Goal: Task Accomplishment & Management: Use online tool/utility

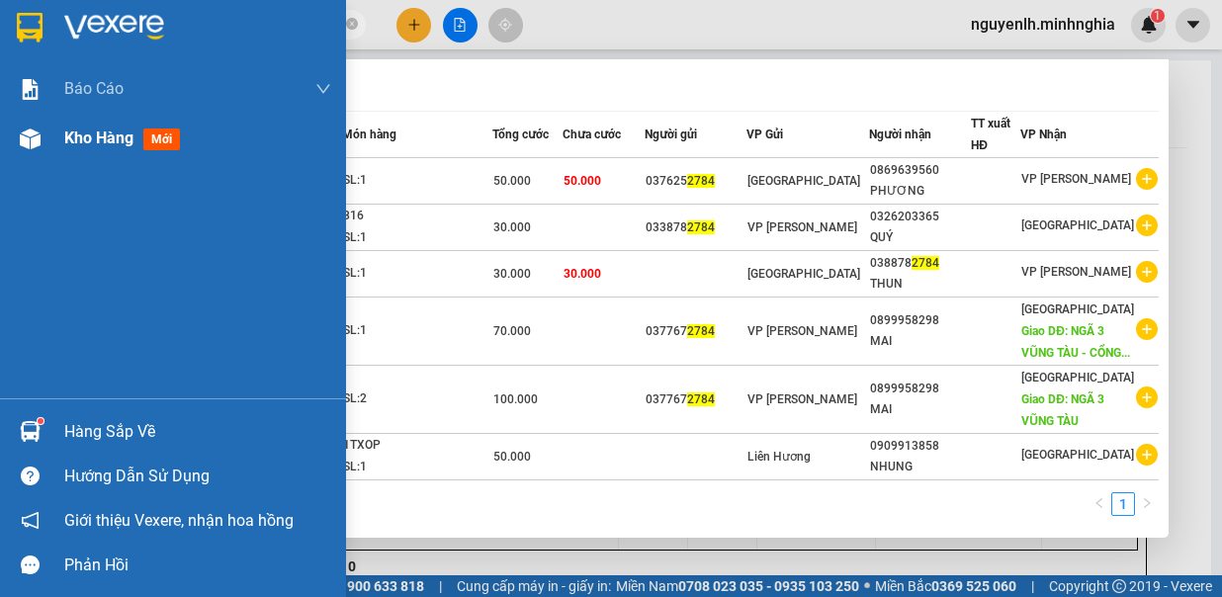
type input "2784"
click at [32, 129] on img at bounding box center [30, 139] width 21 height 21
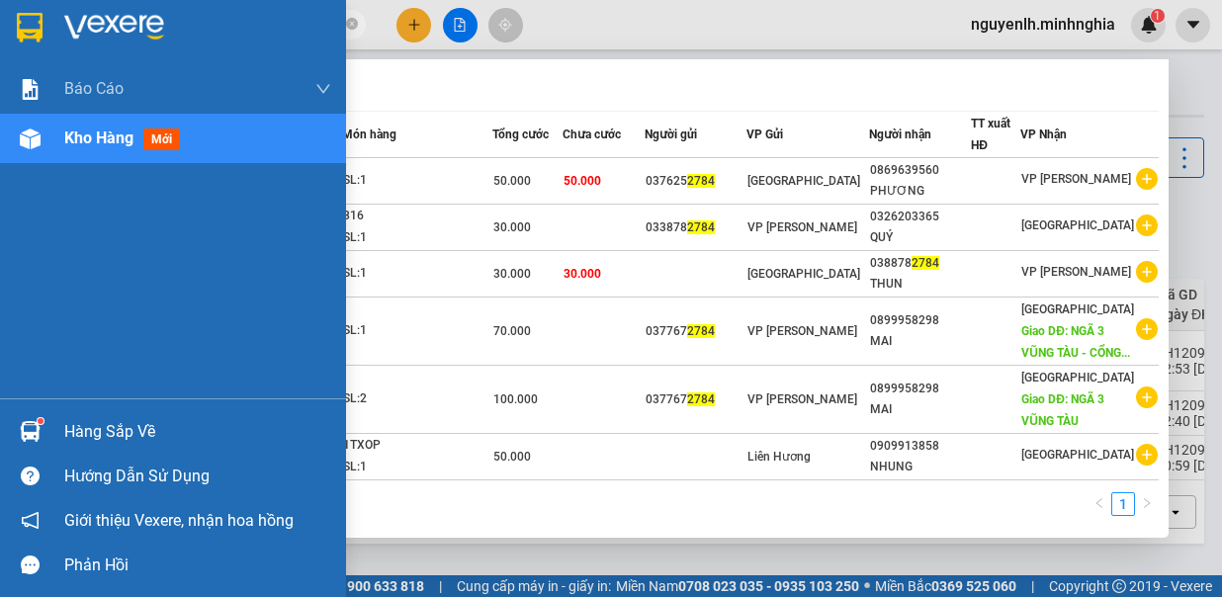
click at [11, 134] on div "Kho hàng mới" at bounding box center [173, 138] width 346 height 49
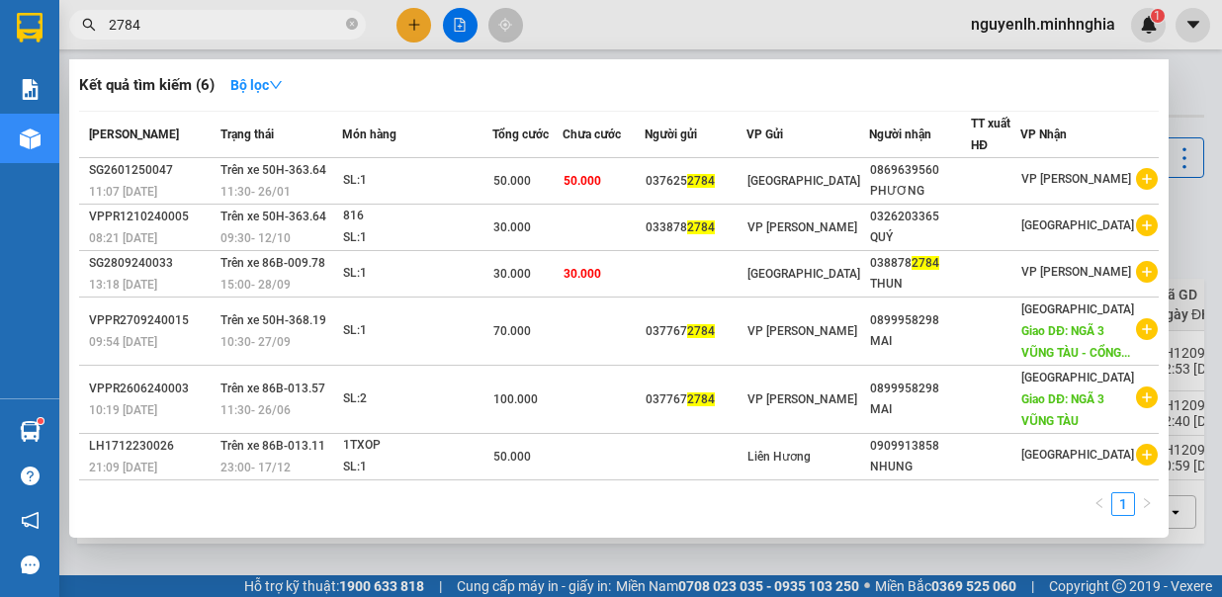
click at [554, 28] on div at bounding box center [611, 298] width 1222 height 597
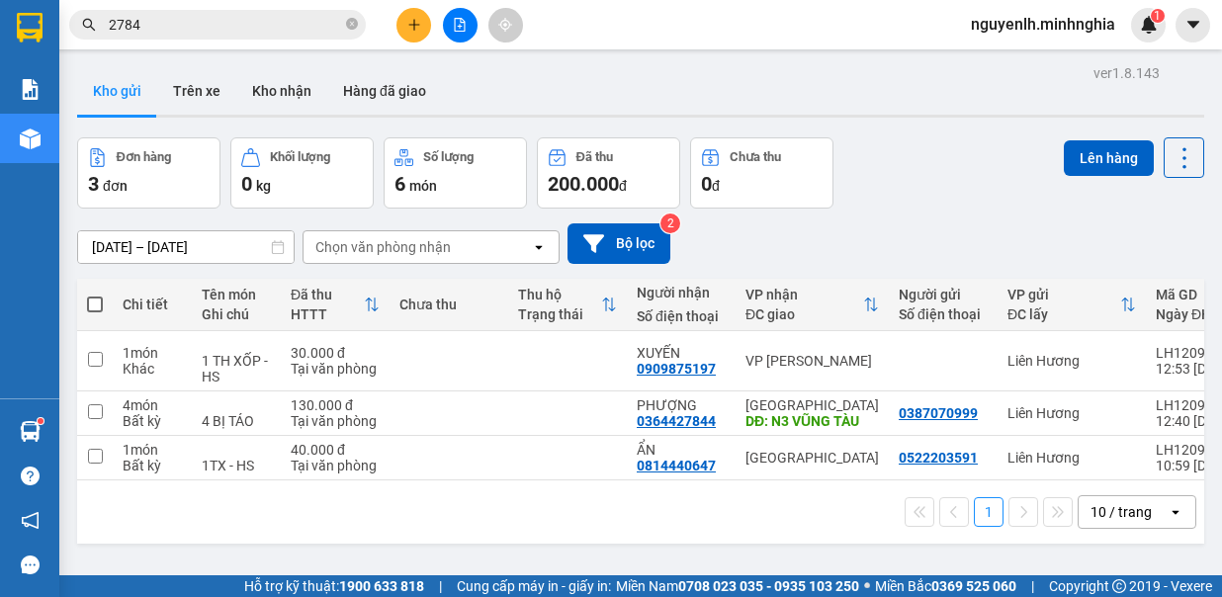
scroll to position [91, 0]
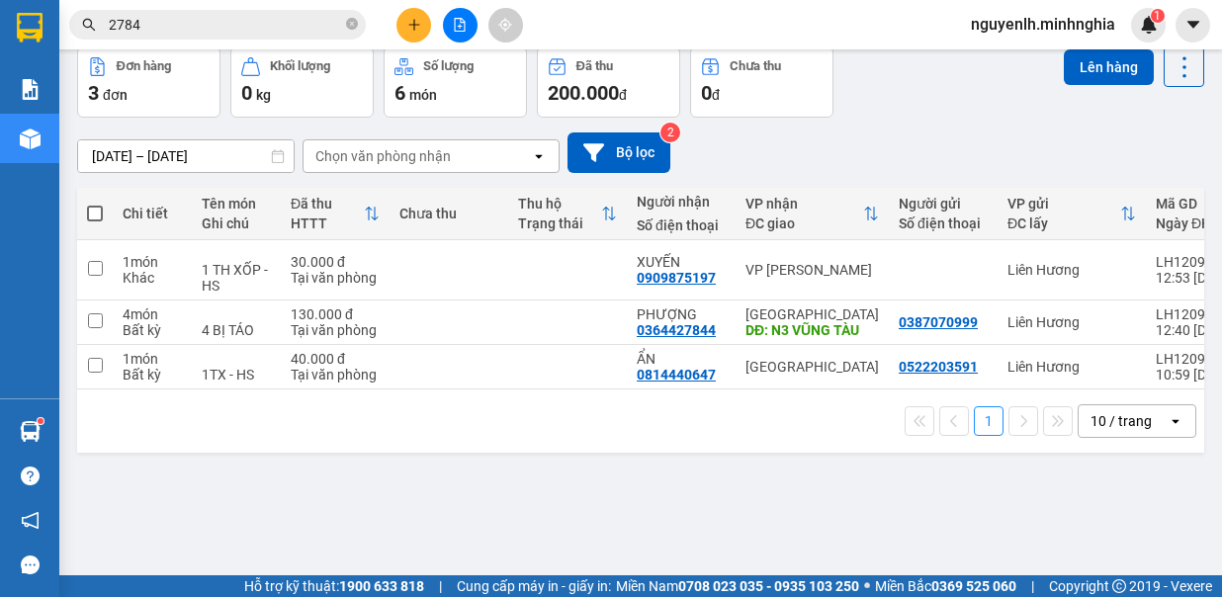
click at [405, 24] on button at bounding box center [413, 25] width 35 height 35
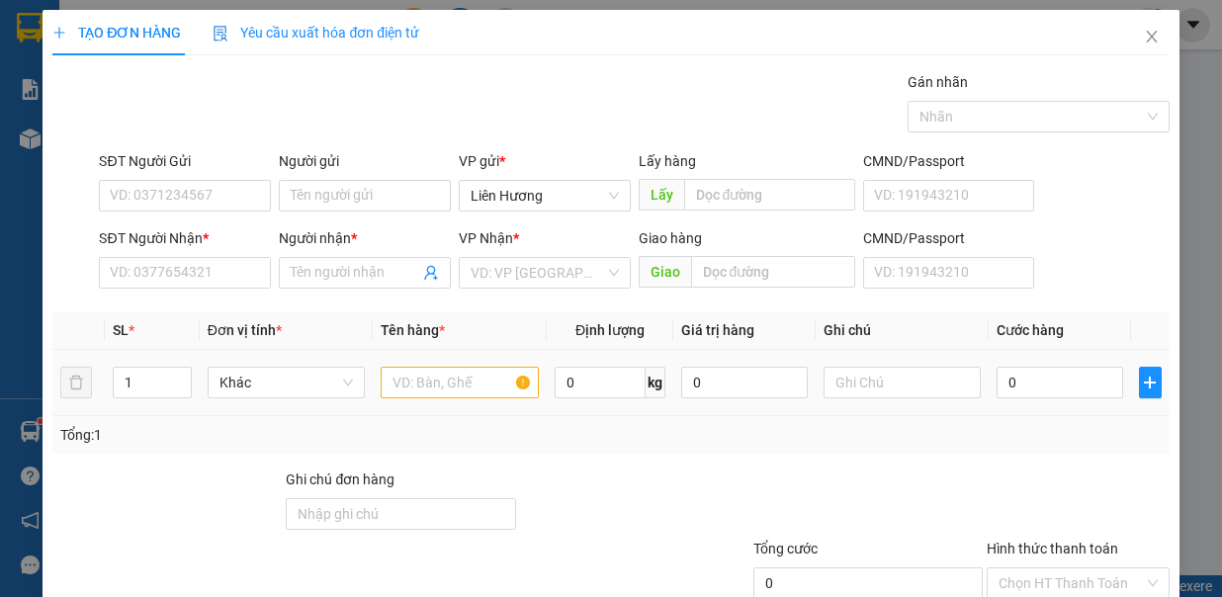
drag, startPoint x: 482, startPoint y: 352, endPoint x: 482, endPoint y: 364, distance: 11.9
click at [482, 361] on td at bounding box center [460, 383] width 174 height 66
drag, startPoint x: 482, startPoint y: 365, endPoint x: 483, endPoint y: 386, distance: 20.8
click at [482, 368] on input "text" at bounding box center [460, 383] width 158 height 32
click at [483, 389] on input "text" at bounding box center [460, 383] width 158 height 32
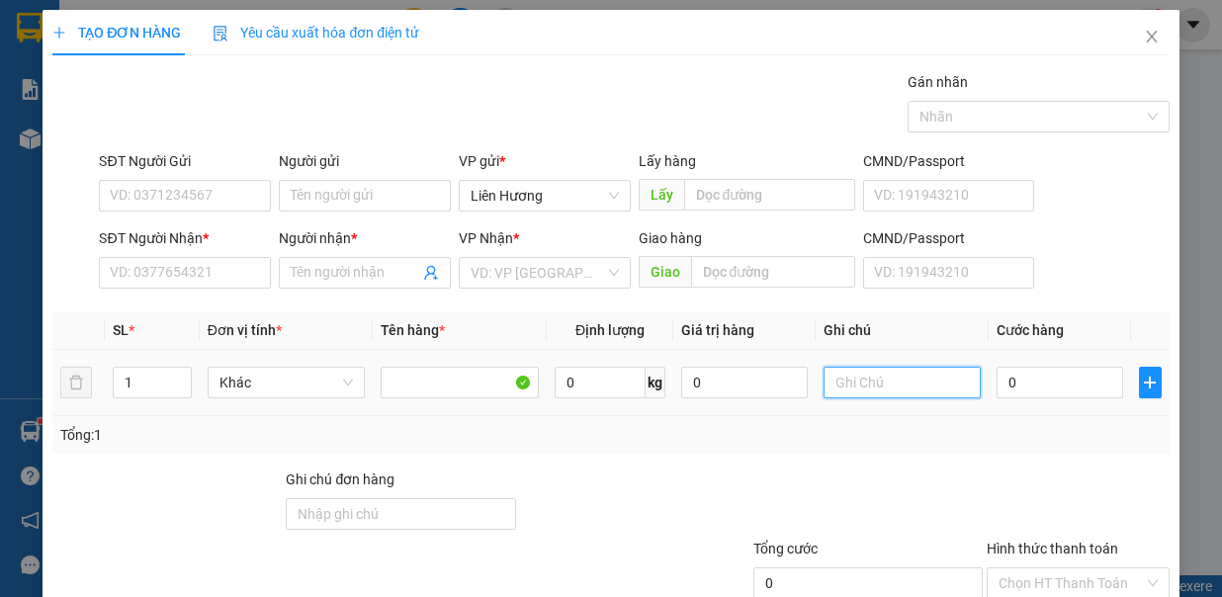
click at [887, 388] on input "text" at bounding box center [902, 383] width 158 height 32
type input "1 TH XỐP -"
type input "3"
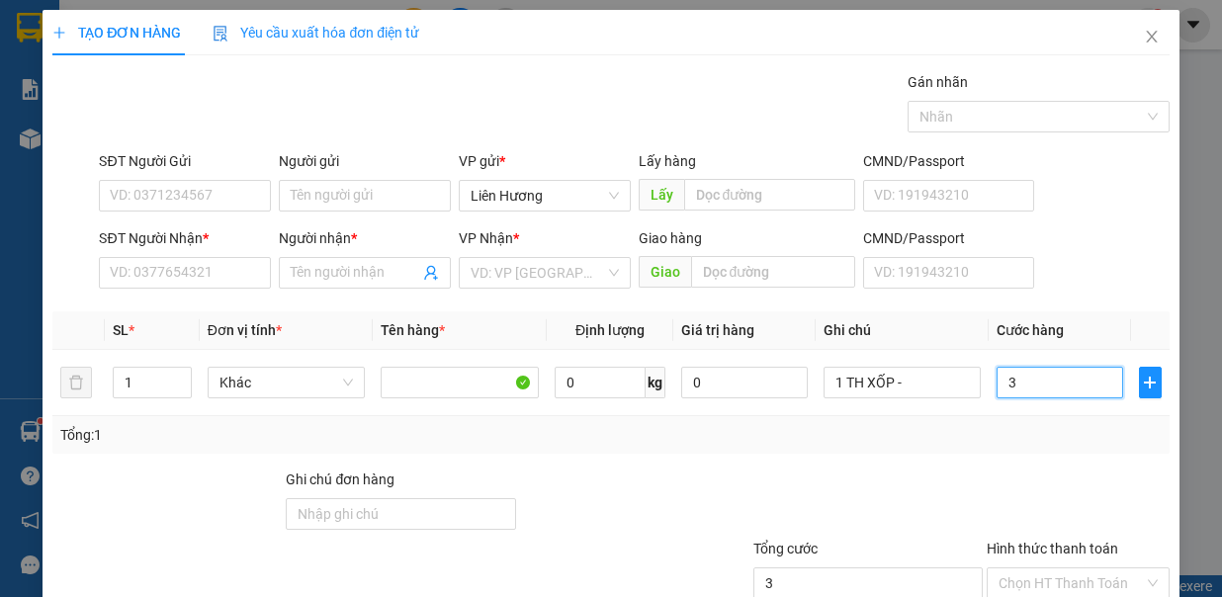
type input "30"
click at [180, 275] on input "SĐT Người Nhận *" at bounding box center [185, 273] width 172 height 32
type input "30.000"
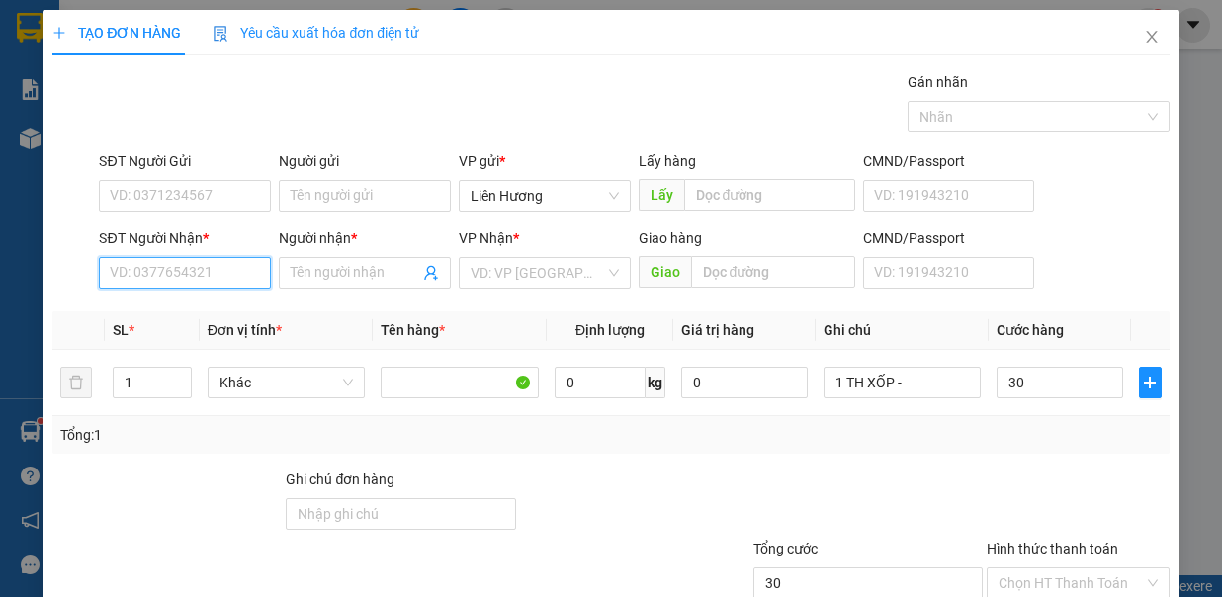
type input "30.000"
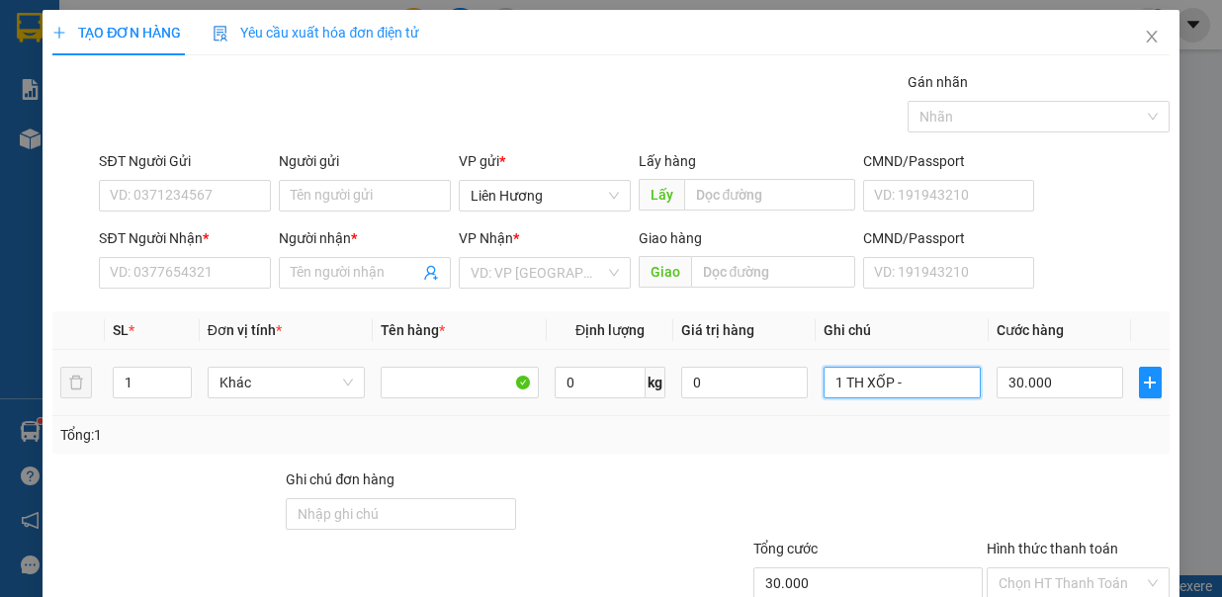
click at [912, 389] on input "1 TH XỐP -" at bounding box center [902, 383] width 158 height 32
type input "1 TH XỐP - H.S"
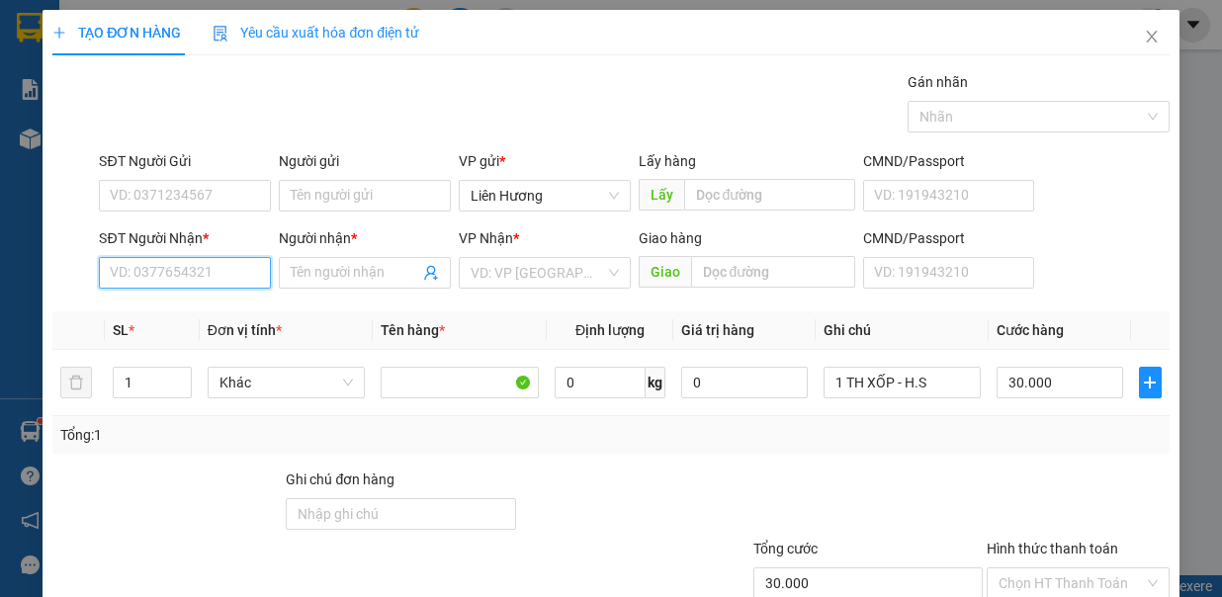
click at [126, 274] on input "SĐT Người Nhận *" at bounding box center [185, 273] width 172 height 32
click at [250, 308] on div "0944277459 - NHA ĐAM" at bounding box center [185, 311] width 151 height 22
type input "0944277459"
type input "NHA ĐAM"
type input "0944277459"
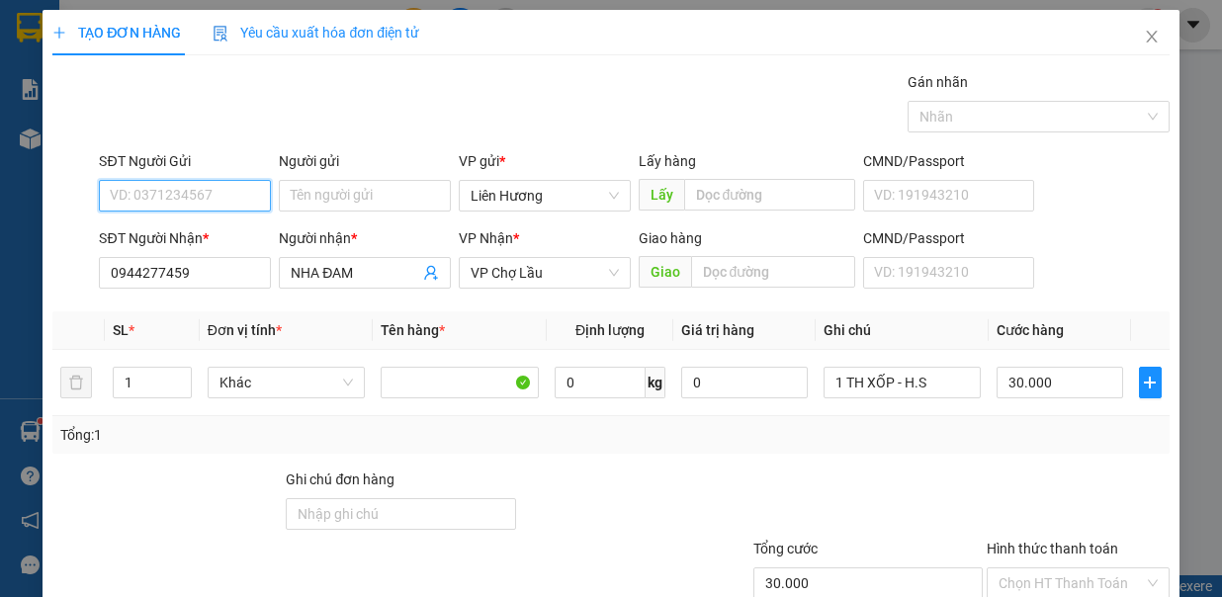
click at [235, 201] on input "SĐT Người Gửi" at bounding box center [185, 196] width 172 height 32
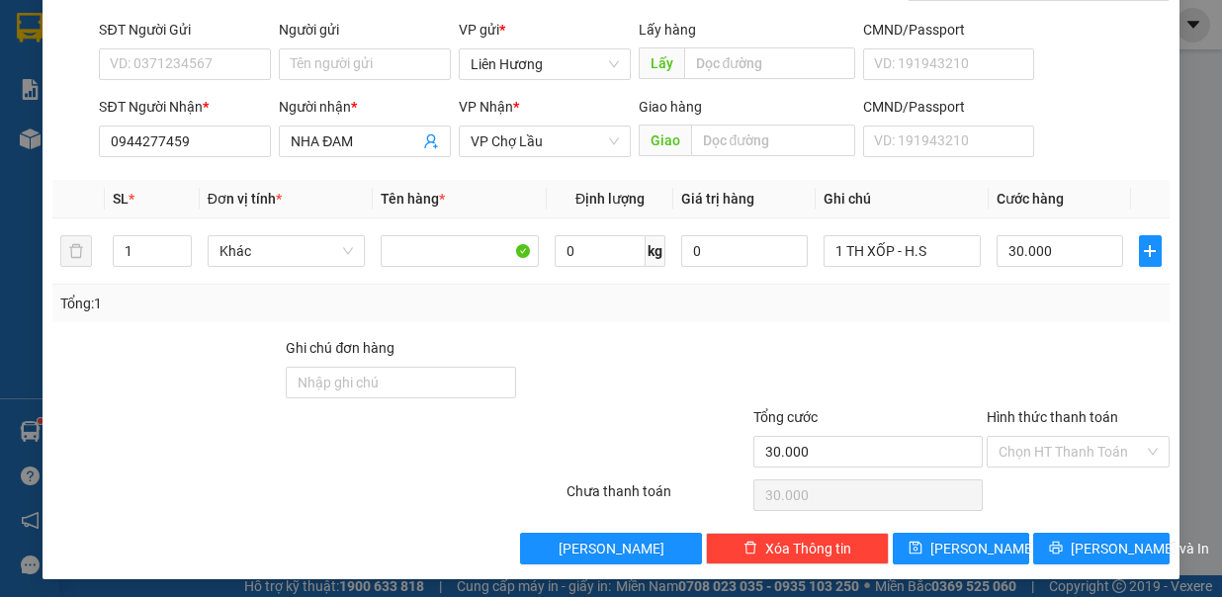
click at [1044, 441] on input "Hình thức thanh toán" at bounding box center [1070, 452] width 145 height 30
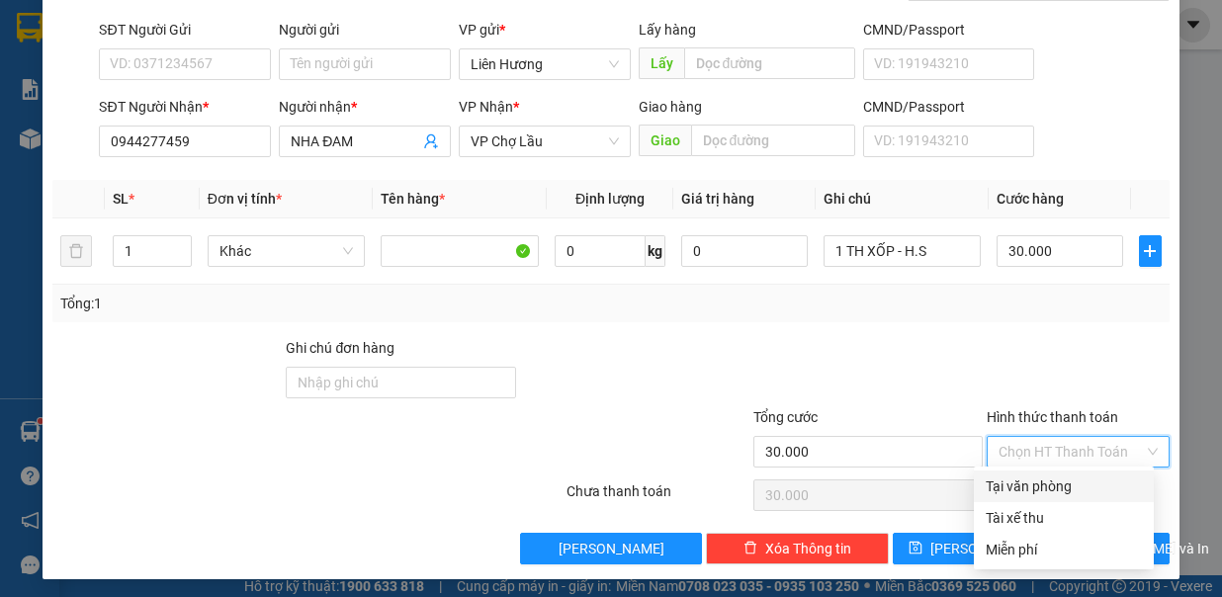
click at [1051, 486] on div "Tại văn phòng" at bounding box center [1064, 486] width 156 height 22
type input "0"
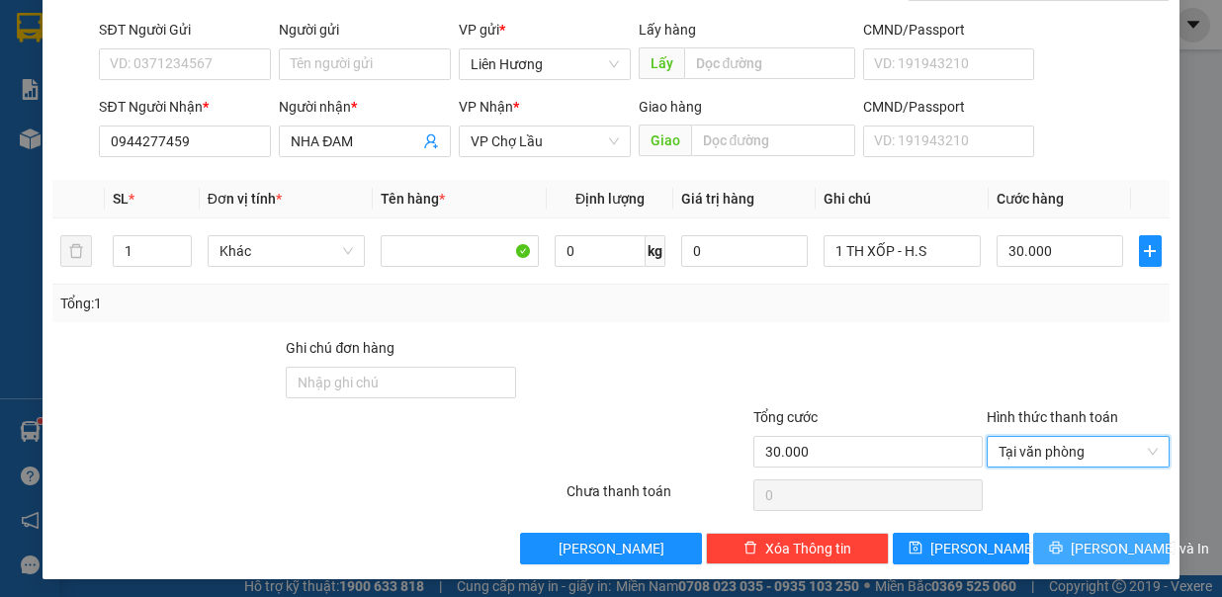
drag, startPoint x: 1083, startPoint y: 545, endPoint x: 945, endPoint y: 524, distance: 139.9
click at [1083, 546] on span "[PERSON_NAME] và In" at bounding box center [1140, 549] width 138 height 22
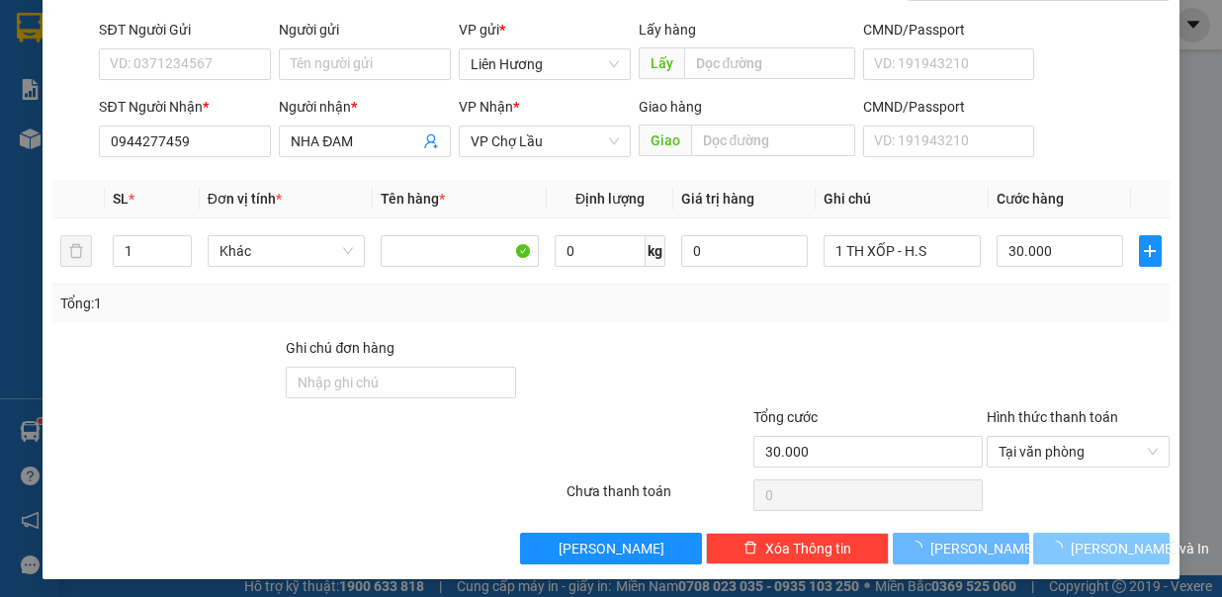
scroll to position [0, 0]
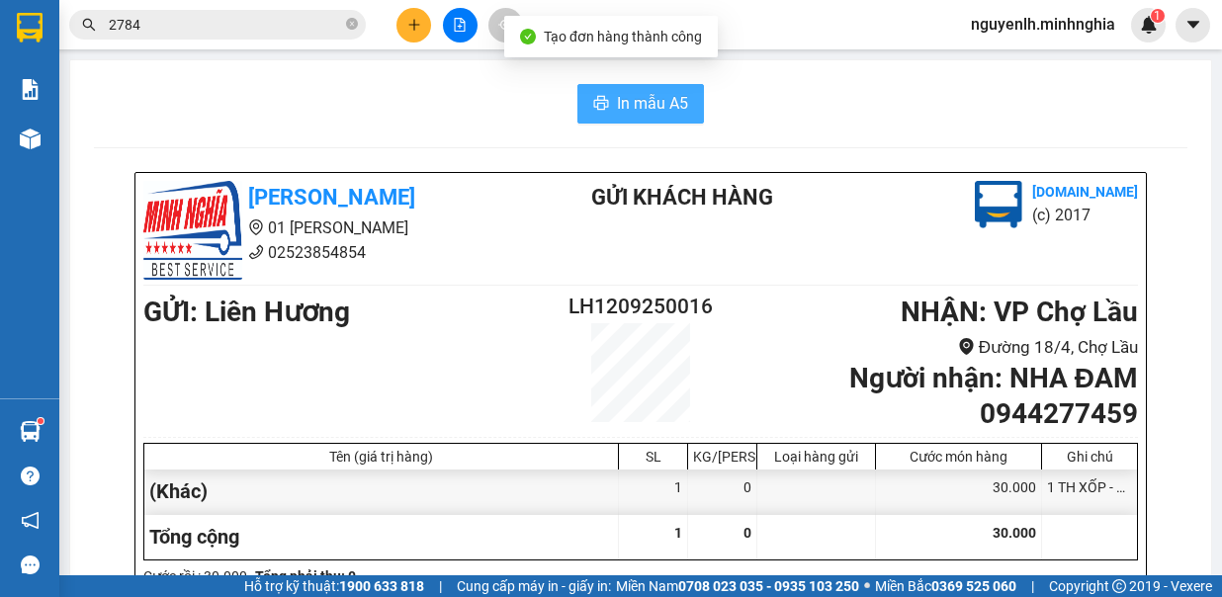
drag, startPoint x: 660, startPoint y: 108, endPoint x: 747, endPoint y: 590, distance: 490.2
click at [660, 108] on span "In mẫu A5" at bounding box center [652, 103] width 71 height 25
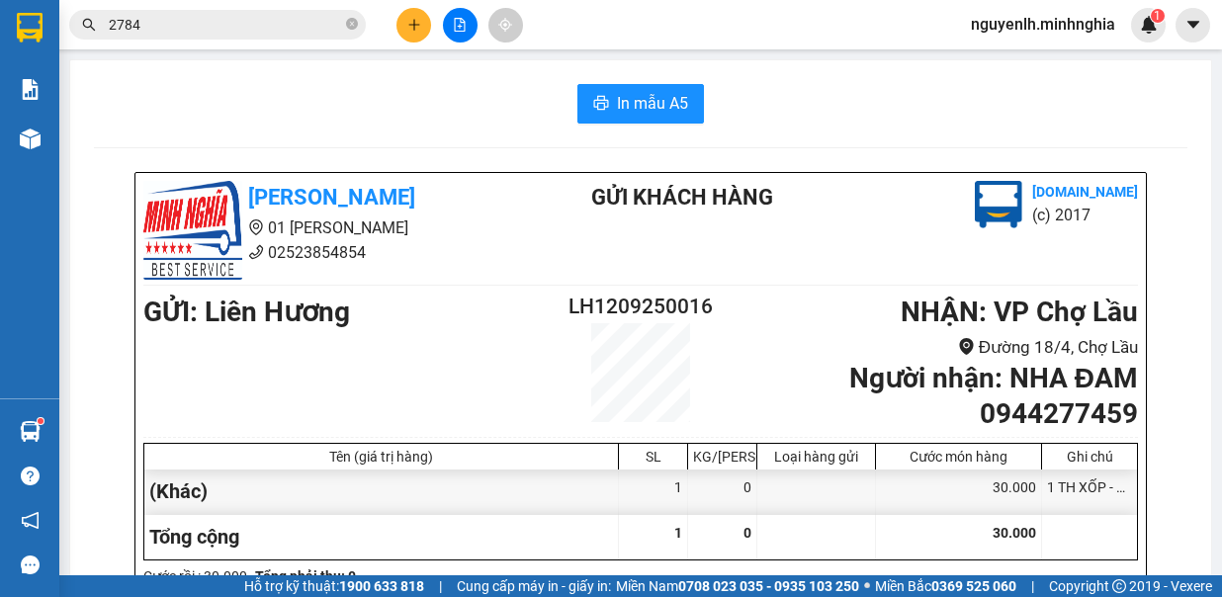
click at [421, 24] on button at bounding box center [413, 25] width 35 height 35
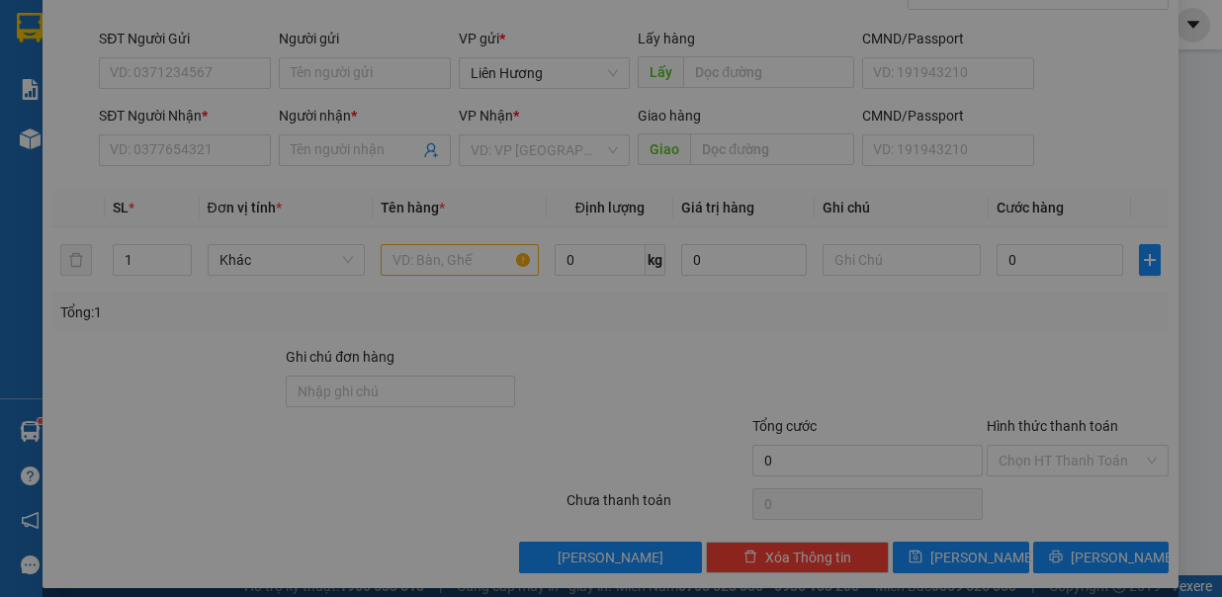
scroll to position [123, 0]
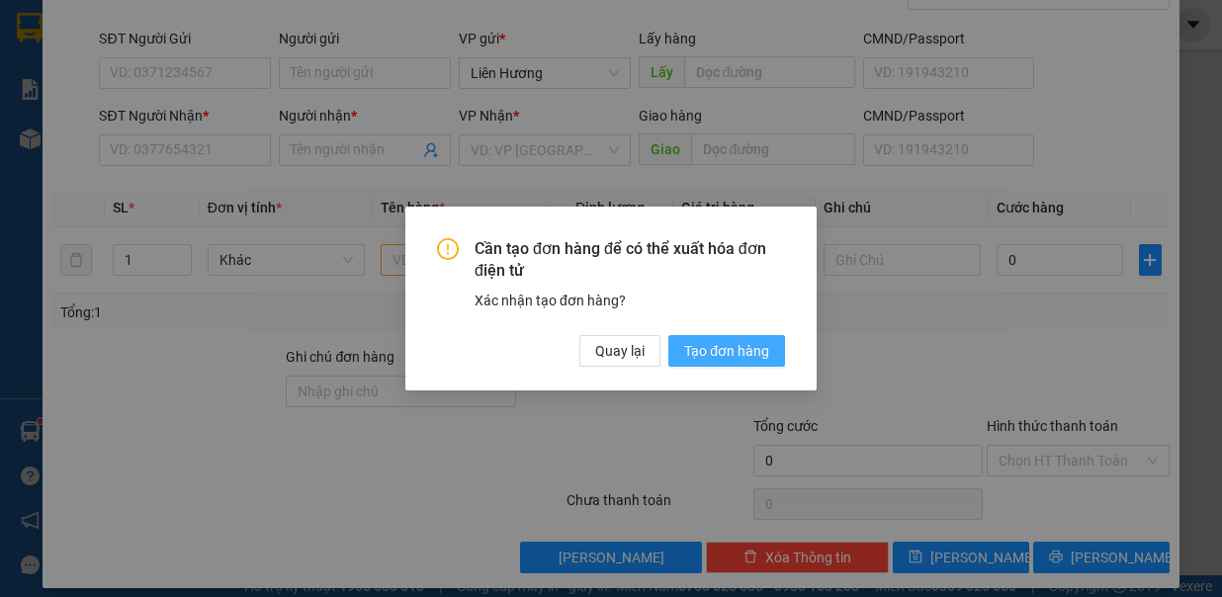
click at [696, 344] on span "Tạo đơn hàng" at bounding box center [726, 351] width 85 height 22
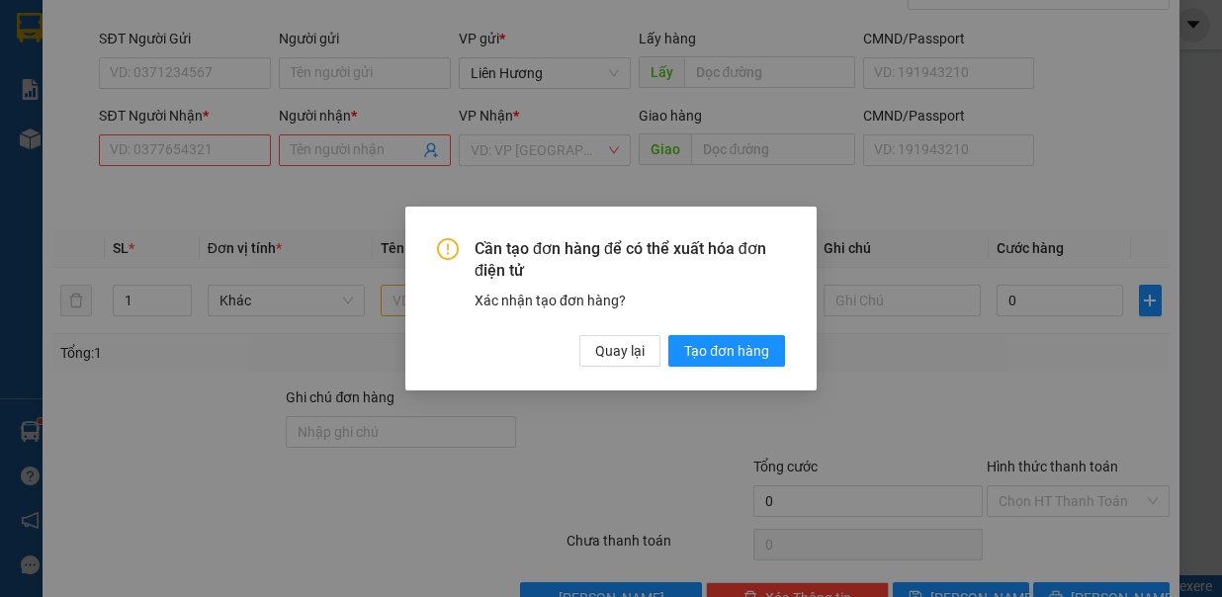
click at [137, 140] on div "Cần tạo đơn hàng để có thể xuất hóa đơn điện tử Xác nhận tạo đơn hàng? Quay lại…" at bounding box center [611, 298] width 1222 height 597
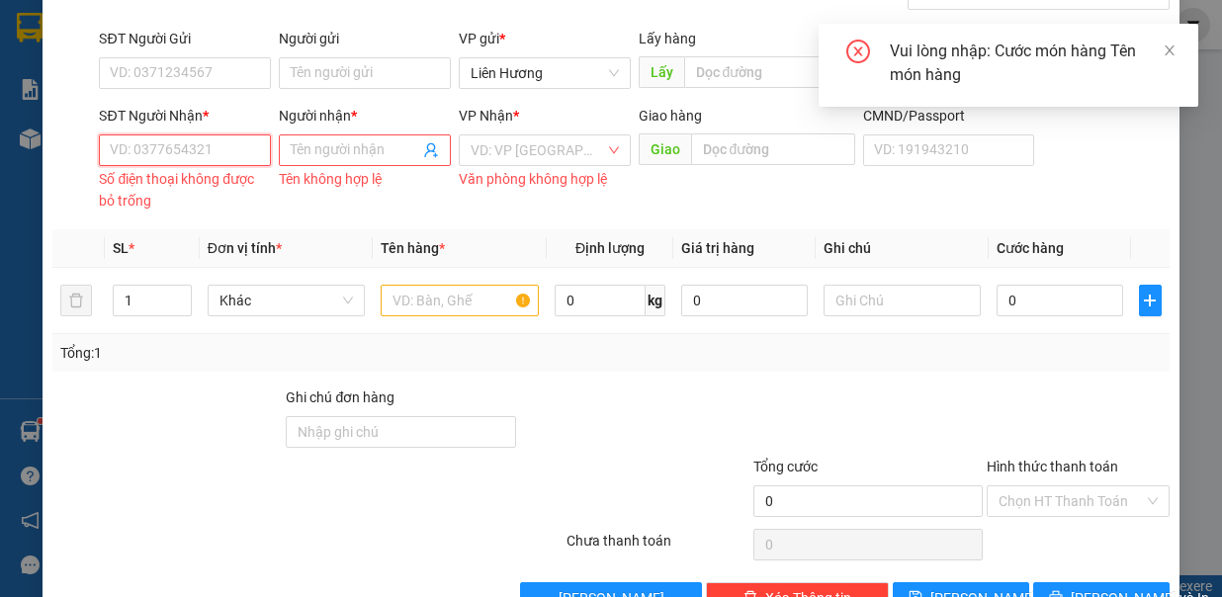
click at [137, 140] on input "SĐT Người Nhận *" at bounding box center [185, 150] width 172 height 32
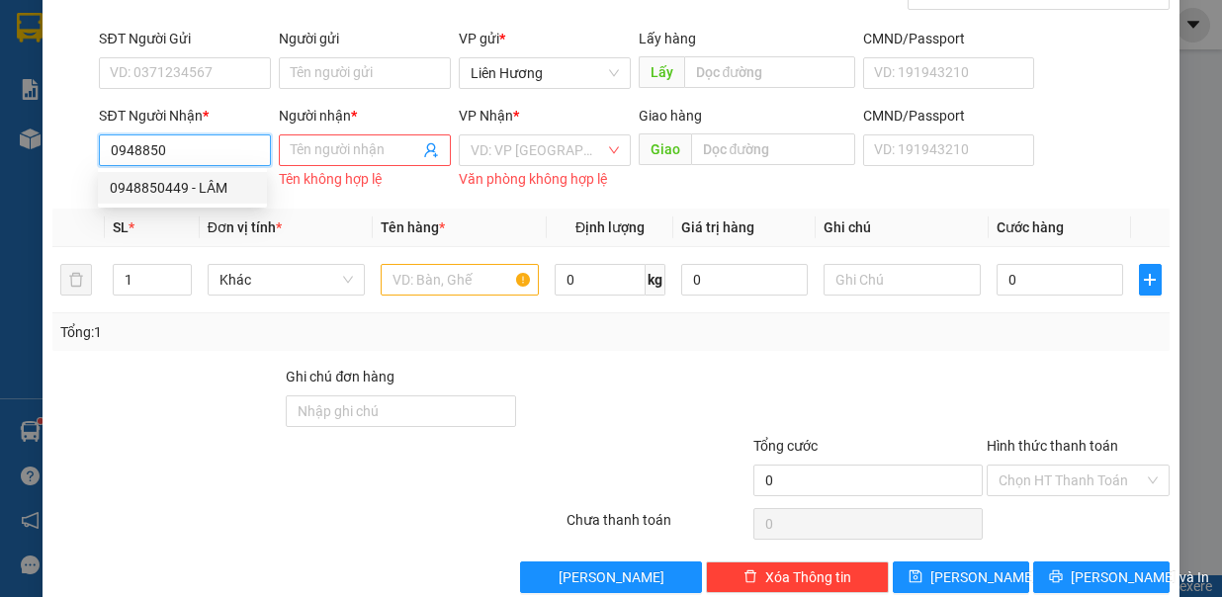
click at [209, 184] on div "0948850449 - LÂM" at bounding box center [182, 188] width 145 height 22
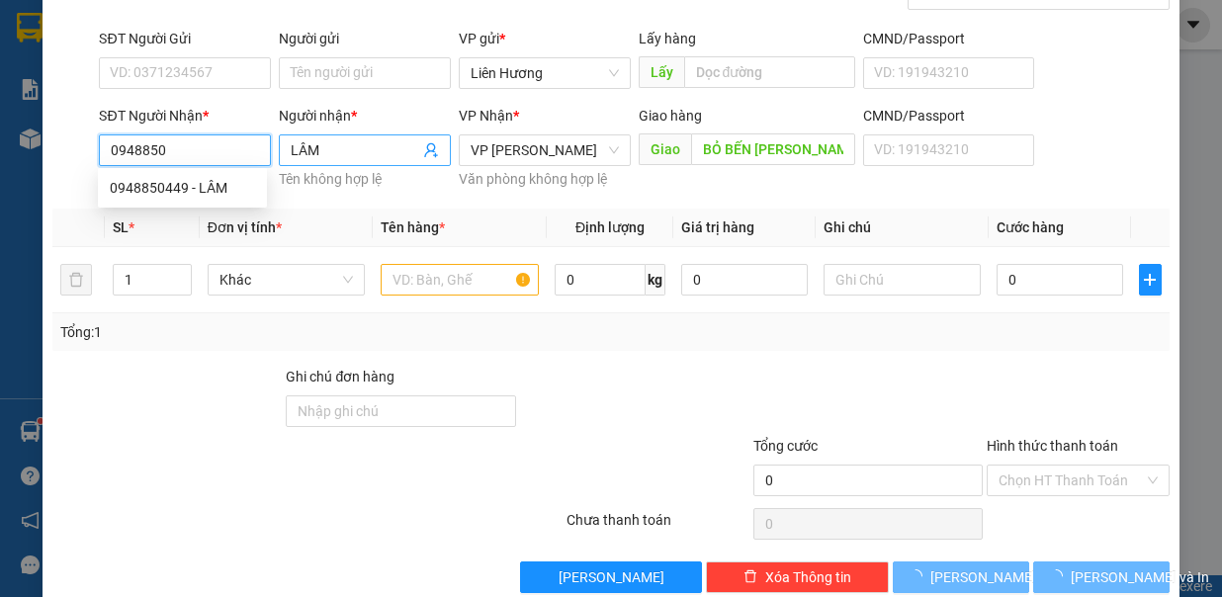
type input "0948850449"
type input "LÂM"
type input "BỎ BẾN [PERSON_NAME]"
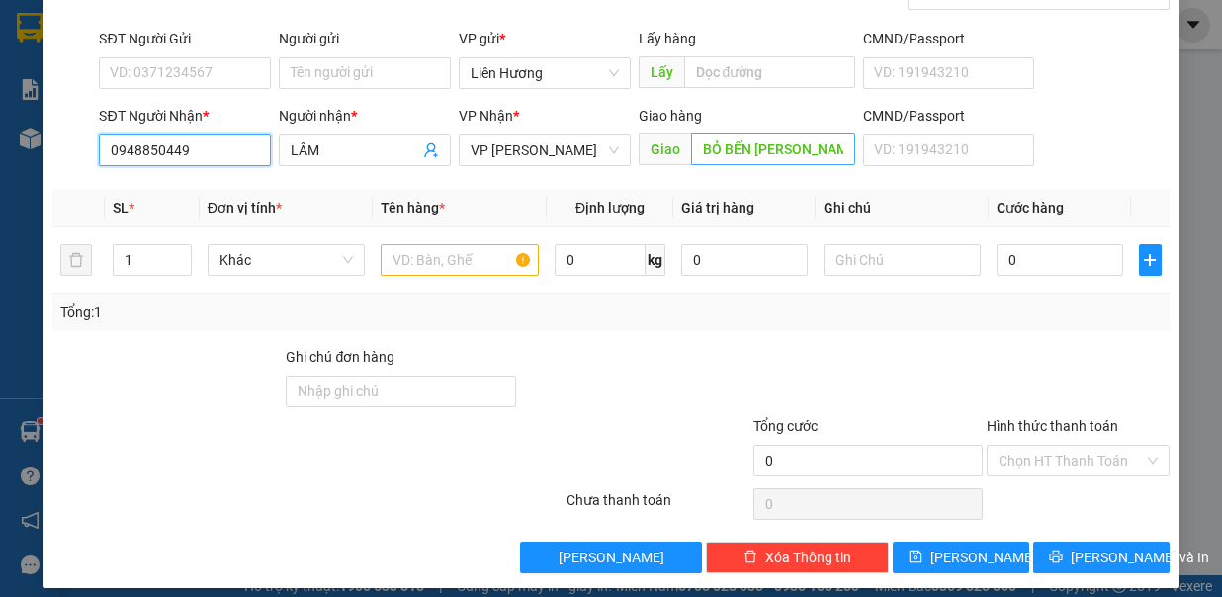
type input "0948850449"
click at [830, 150] on input "BỎ BẾN [PERSON_NAME]" at bounding box center [773, 149] width 164 height 32
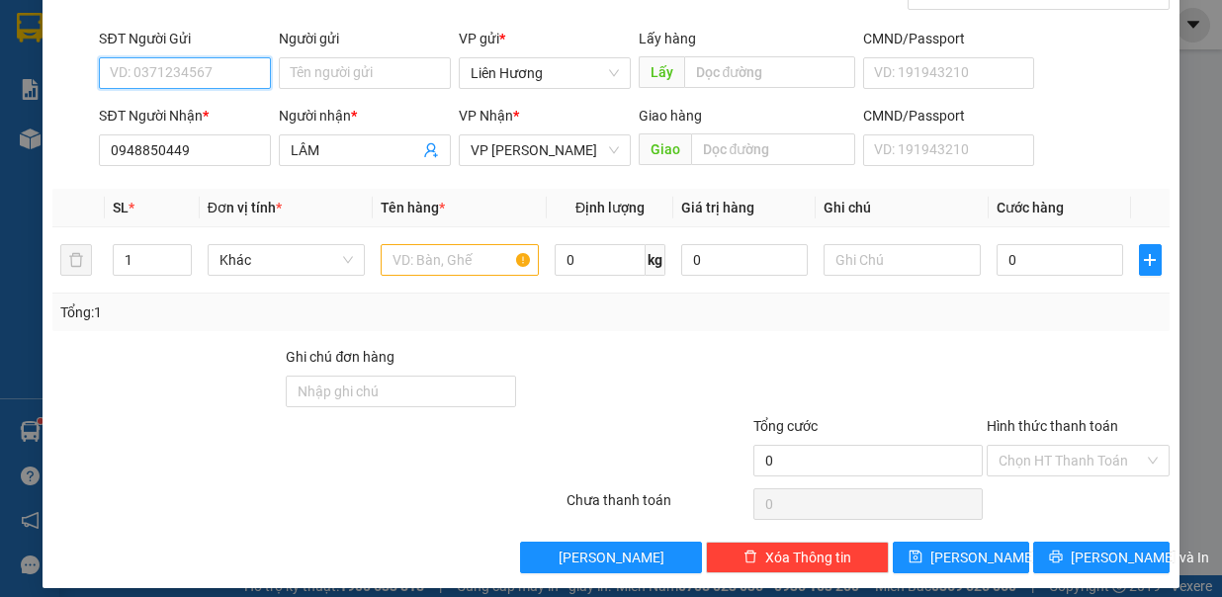
click at [228, 76] on input "SĐT Người Gửi" at bounding box center [185, 73] width 172 height 32
type input "0946044056"
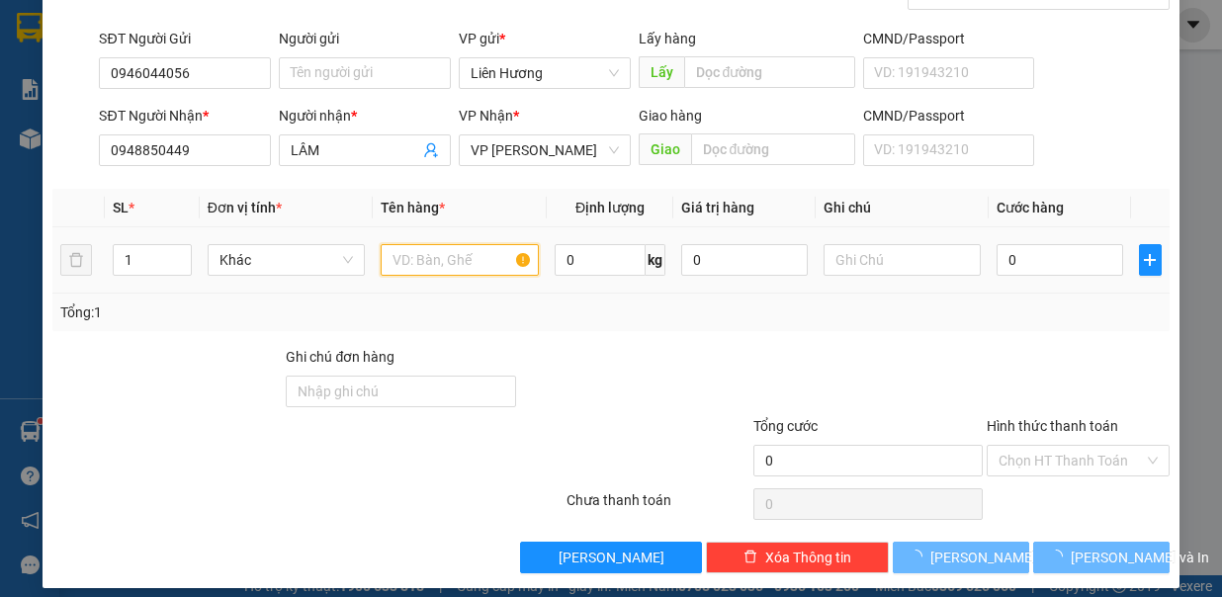
click at [478, 257] on input "text" at bounding box center [460, 260] width 158 height 32
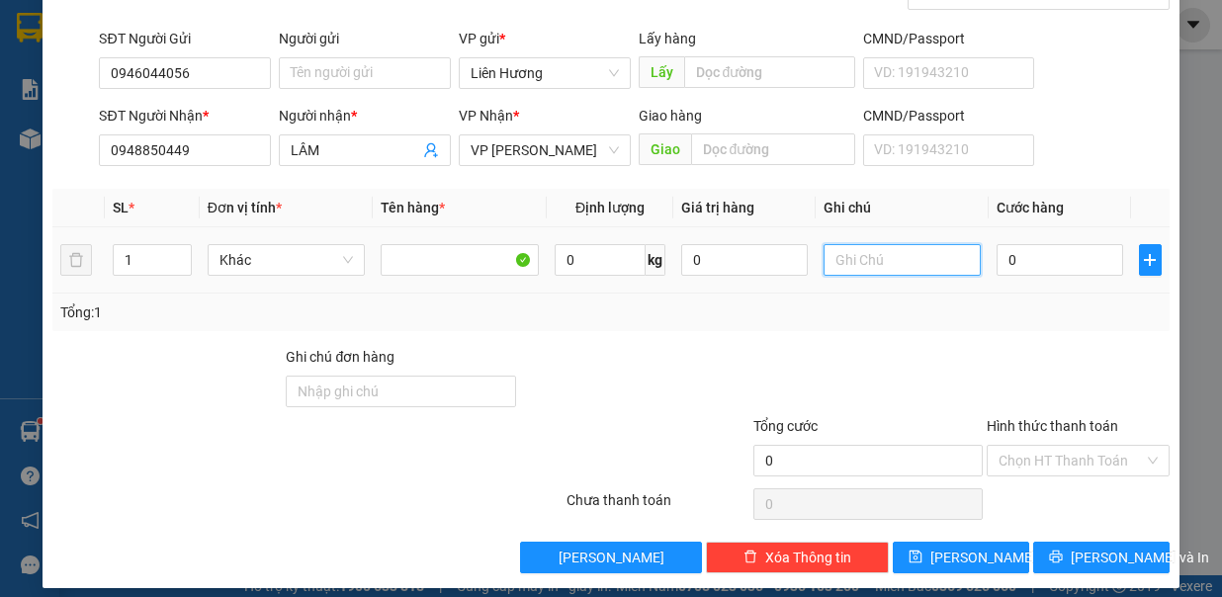
click at [842, 255] on input "text" at bounding box center [902, 260] width 158 height 32
click at [871, 265] on input "1 KIỆN ( BÌNH" at bounding box center [902, 260] width 158 height 32
click at [933, 261] on input "1 KIỆN (2 BÌNH" at bounding box center [902, 260] width 158 height 32
type input "1 KIỆN (2 BÌNH NC KHOÁNG)"
click at [1032, 259] on input "0" at bounding box center [1059, 260] width 127 height 32
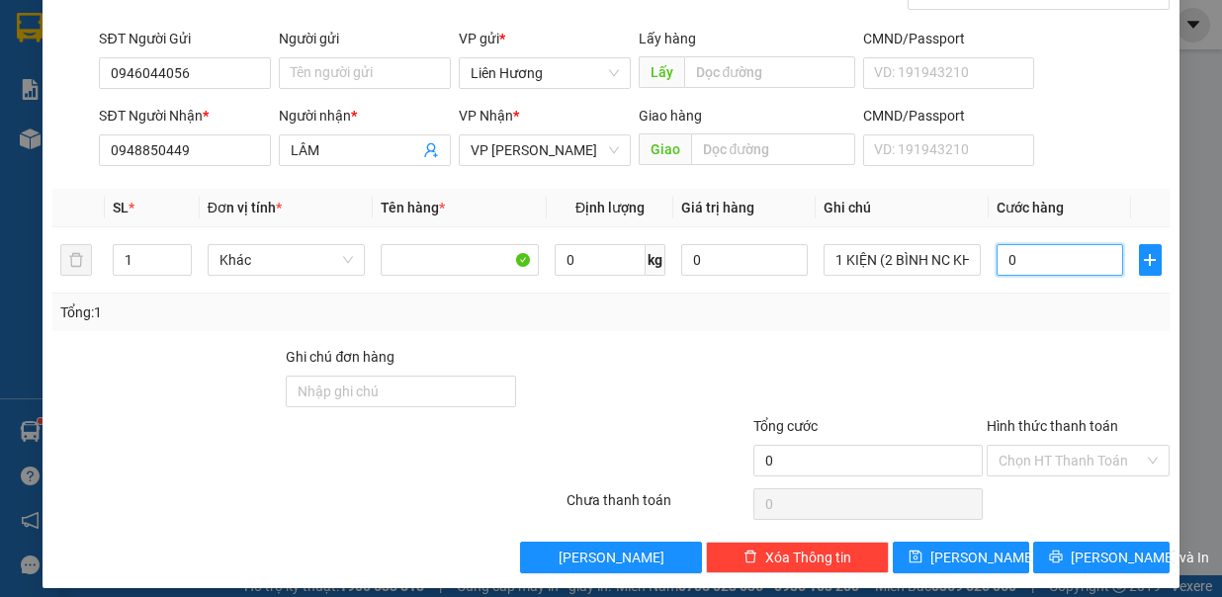
type input "2"
type input "20"
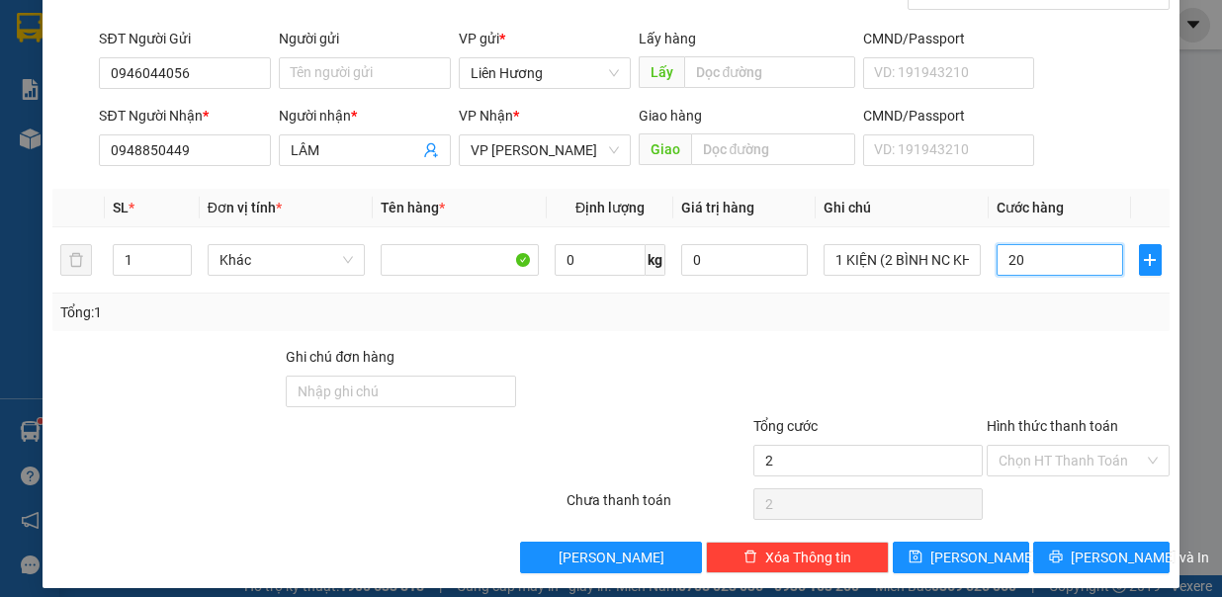
type input "20"
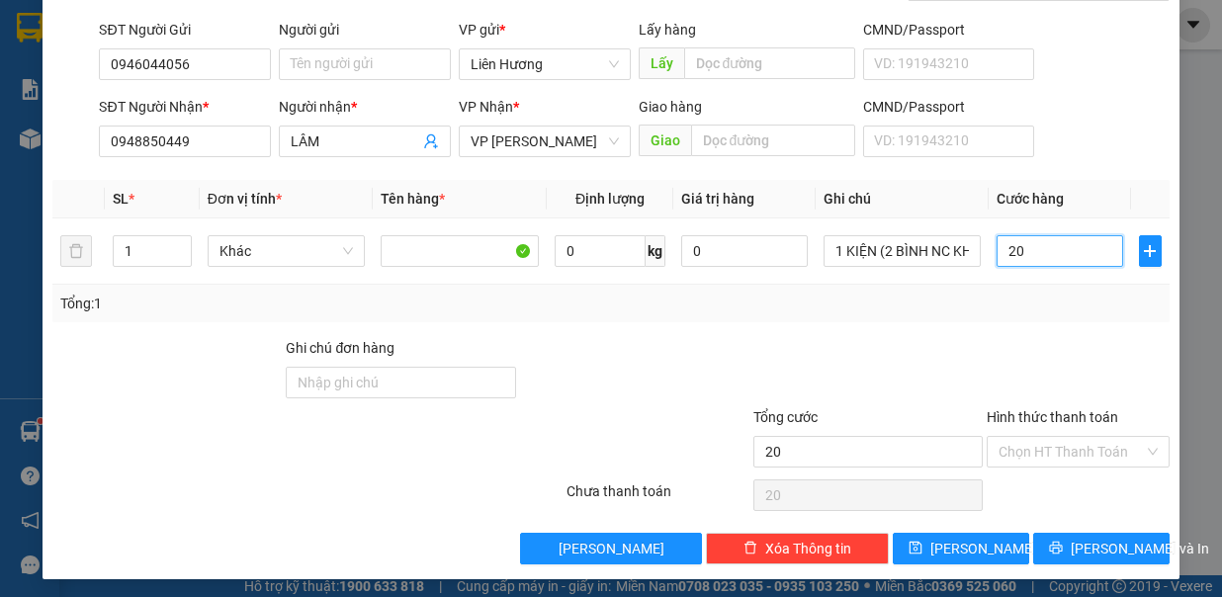
type input "20.000"
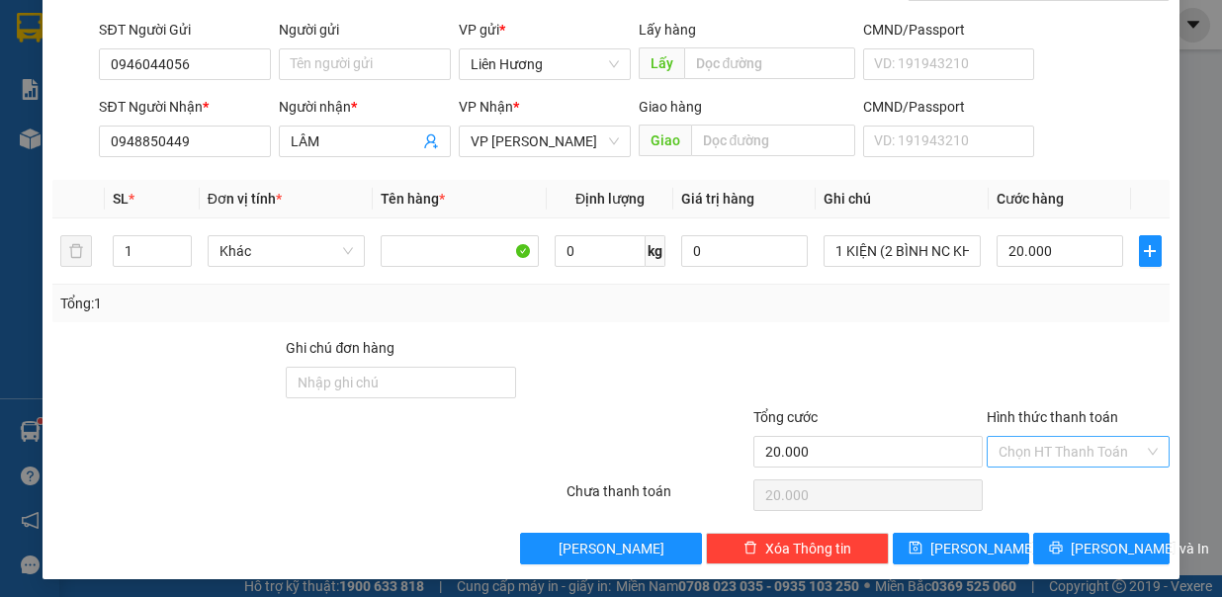
click at [1028, 437] on input "Hình thức thanh toán" at bounding box center [1070, 452] width 145 height 30
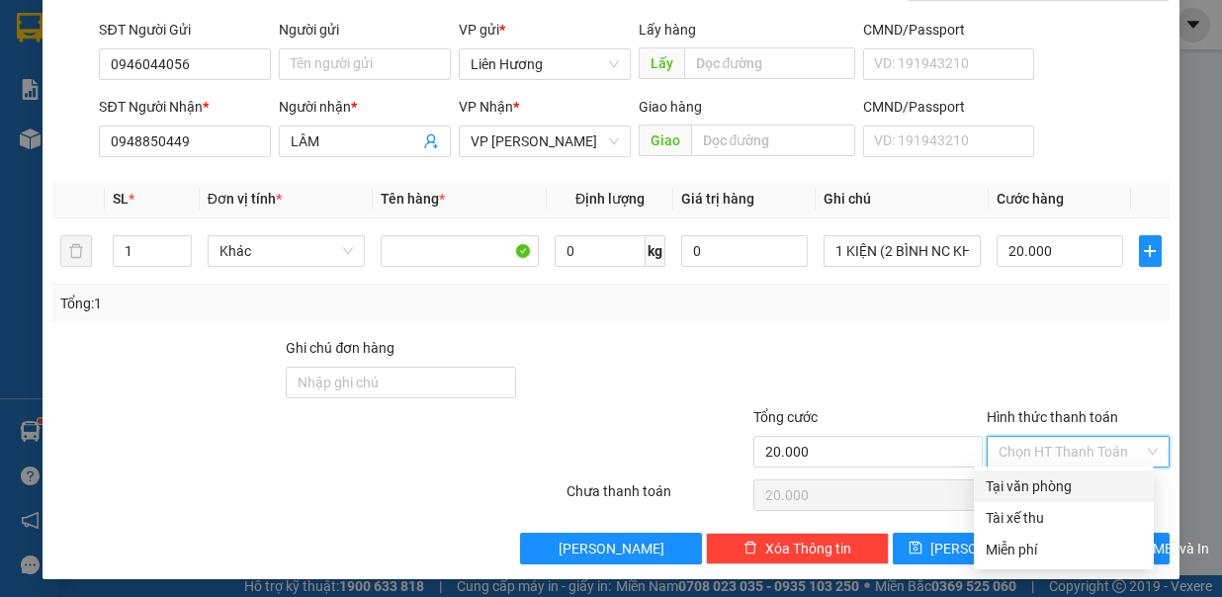
click at [1039, 437] on input "Hình thức thanh toán" at bounding box center [1070, 452] width 145 height 30
click at [1043, 476] on div "Tại văn phòng" at bounding box center [1064, 486] width 156 height 22
type input "0"
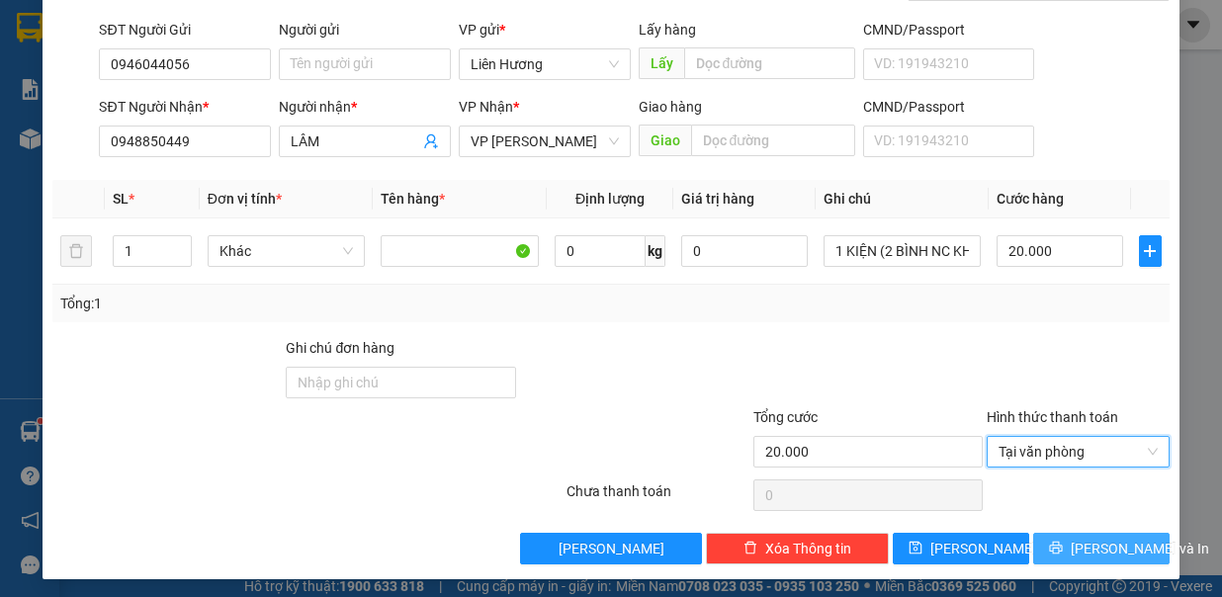
click at [1063, 542] on button "[PERSON_NAME] và In" at bounding box center [1101, 549] width 136 height 32
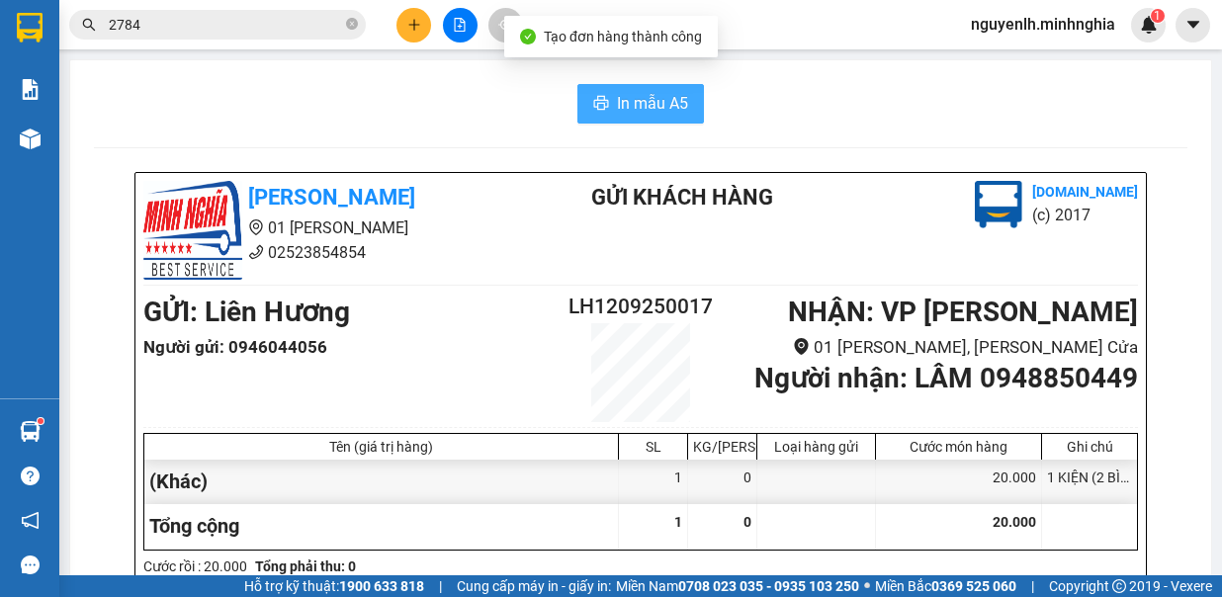
click at [621, 87] on button "In mẫu A5" at bounding box center [640, 104] width 127 height 40
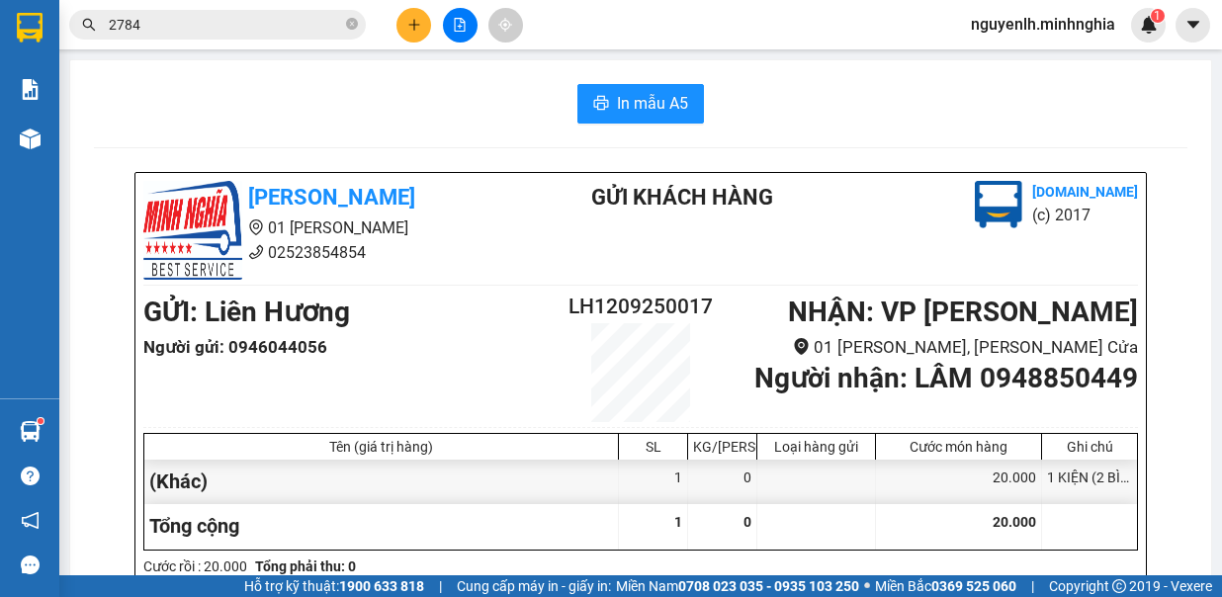
click at [650, 100] on span "In mẫu A5" at bounding box center [652, 103] width 71 height 25
click at [659, 115] on span "In mẫu A5" at bounding box center [652, 103] width 71 height 25
click at [418, 21] on icon "plus" at bounding box center [414, 25] width 14 height 14
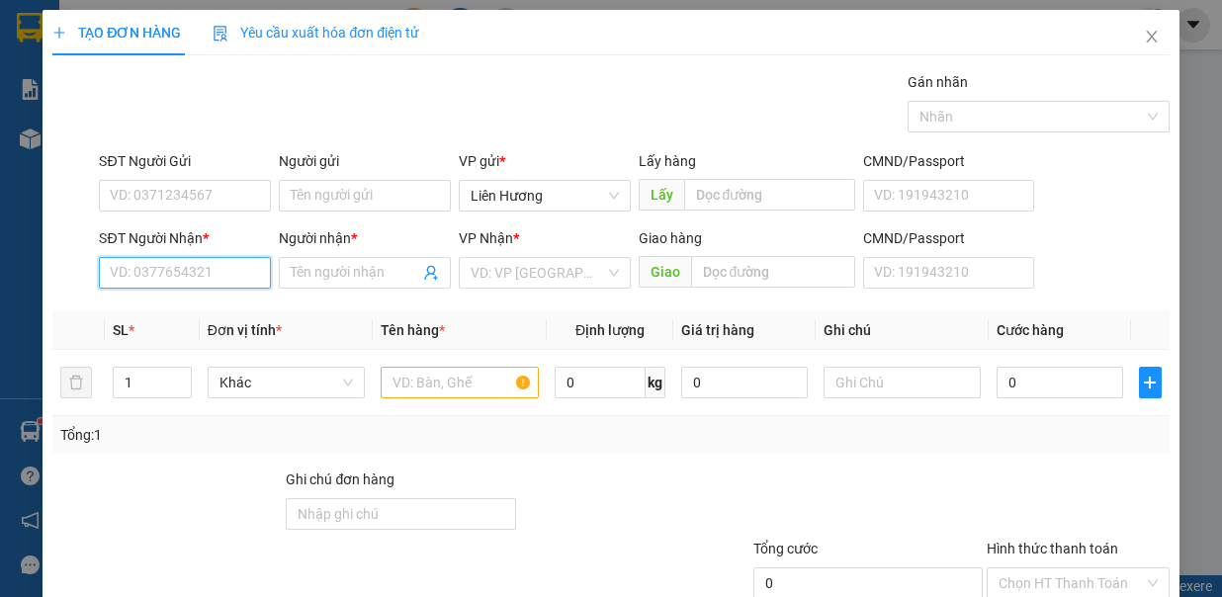
click at [157, 273] on input "SĐT Người Nhận *" at bounding box center [185, 273] width 172 height 32
click at [121, 269] on input "SĐT Người Nhận *" at bounding box center [185, 273] width 172 height 32
click at [195, 304] on div "0795592528 - [PERSON_NAME]" at bounding box center [207, 311] width 195 height 22
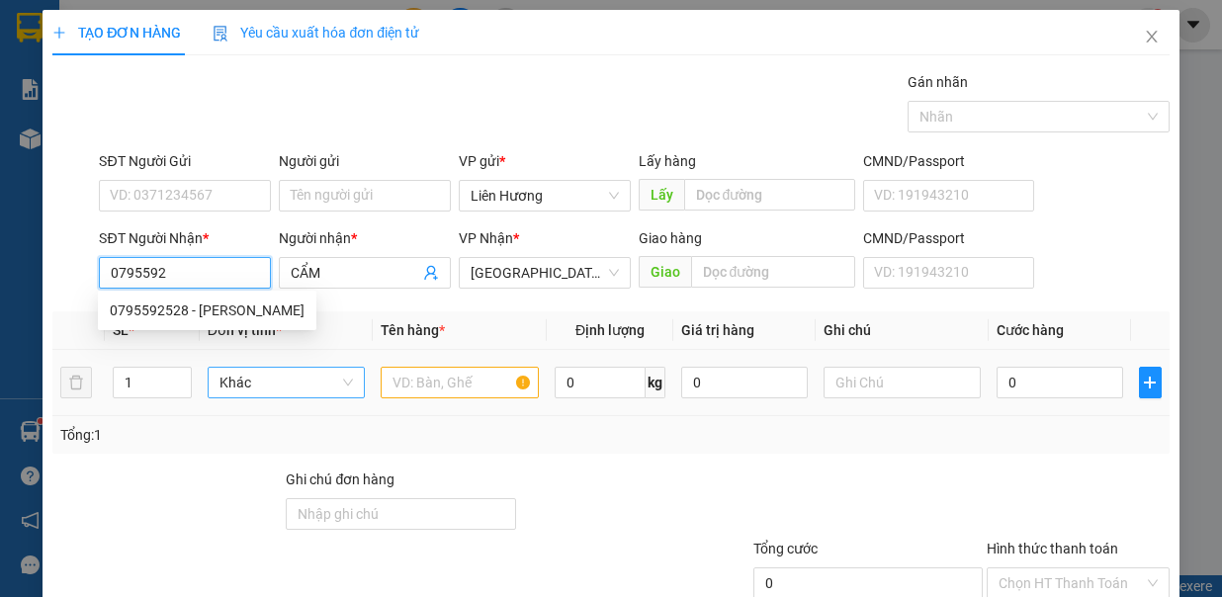
type input "0795592528"
type input "CẨM"
type input "0795592528"
click at [423, 376] on input "text" at bounding box center [460, 383] width 158 height 32
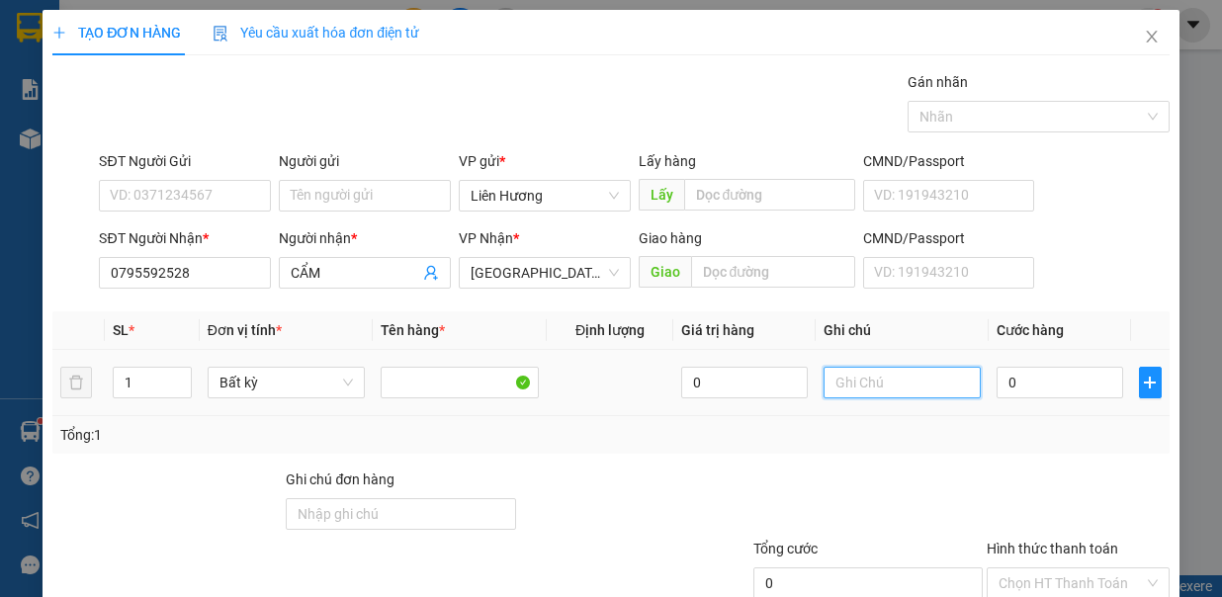
click at [884, 385] on input "text" at bounding box center [902, 383] width 158 height 32
type input "1 TH XỐP- ĐỒ ĂN"
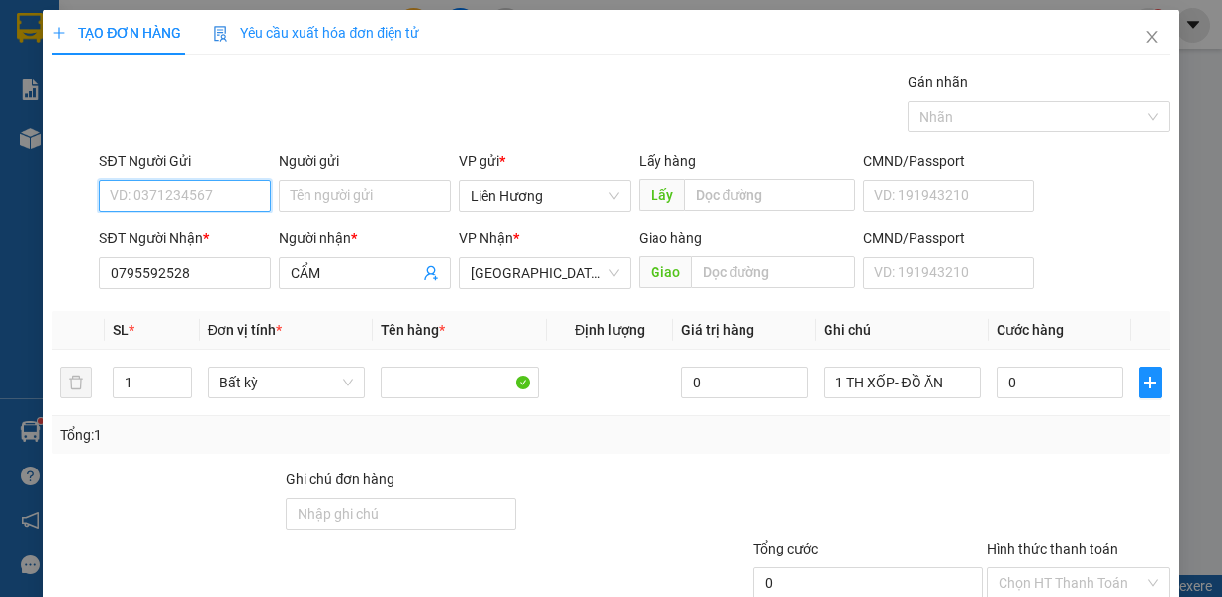
click at [187, 198] on input "SĐT Người Gửi" at bounding box center [185, 196] width 172 height 32
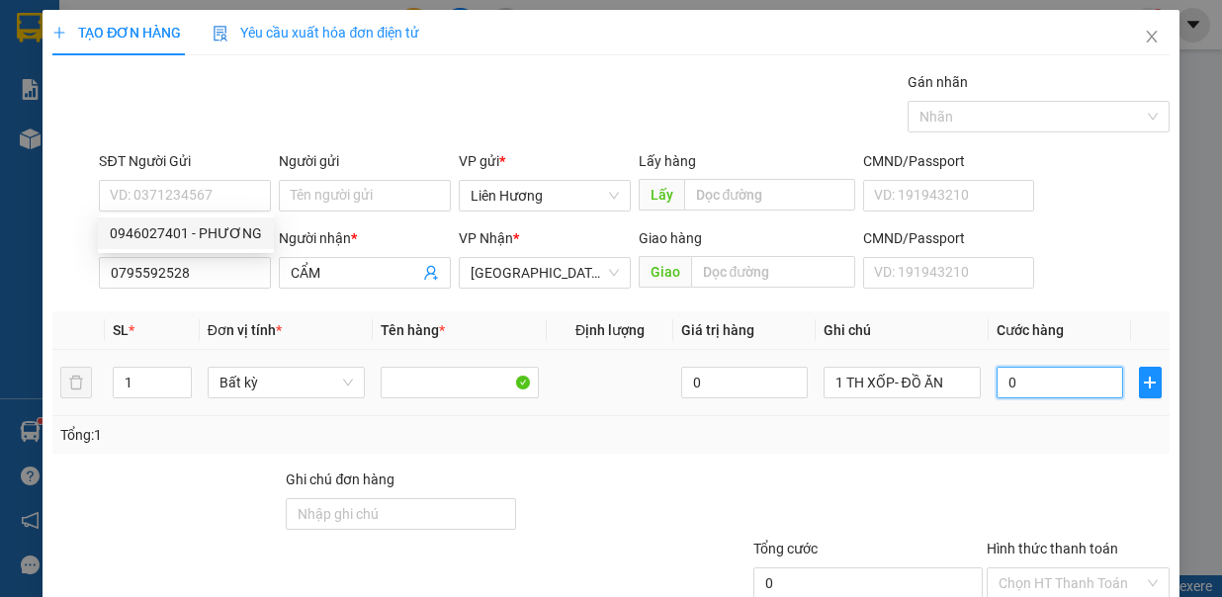
click at [1016, 377] on input "0" at bounding box center [1059, 383] width 127 height 32
type input "9"
type input "90"
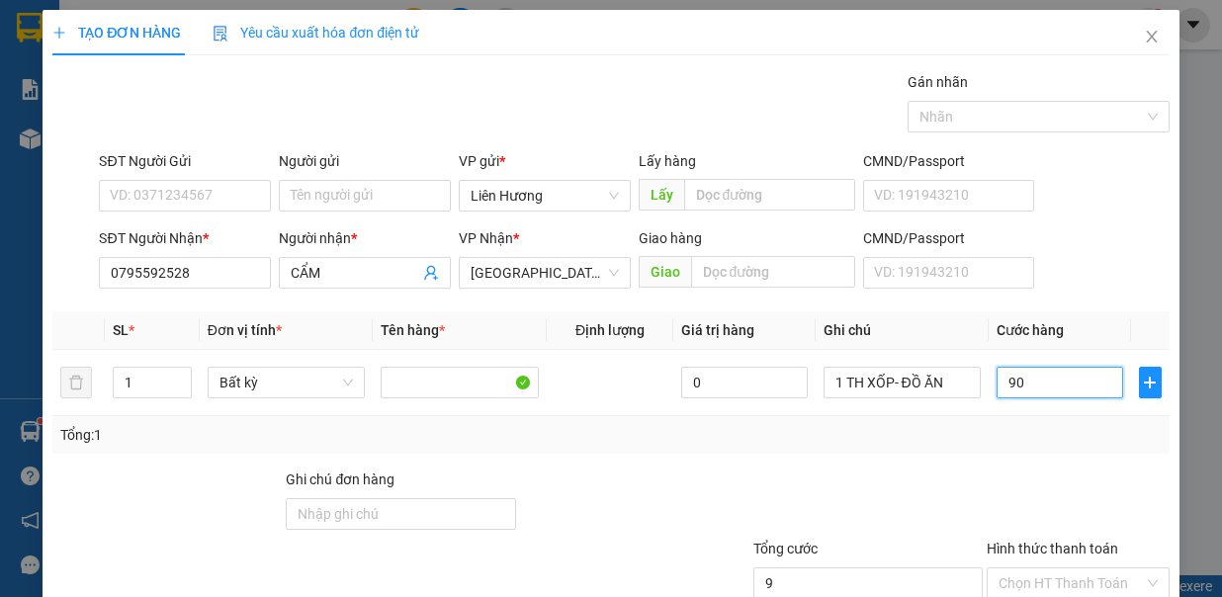
type input "90"
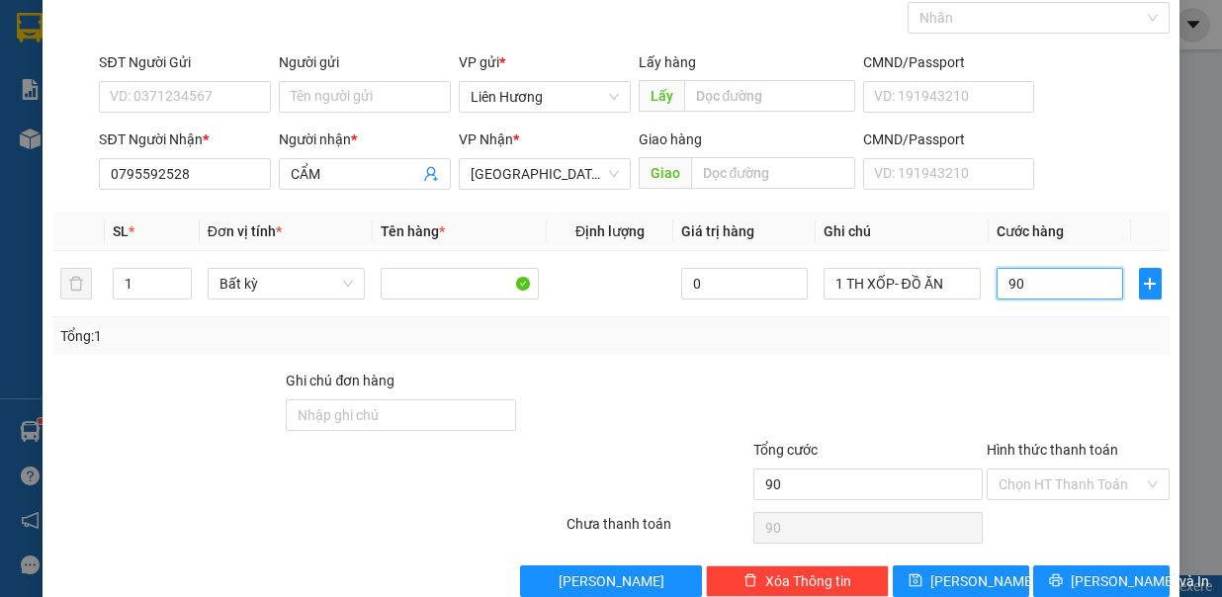
type input "90.000"
click at [123, 87] on input "SĐT Người Gửi" at bounding box center [185, 97] width 172 height 32
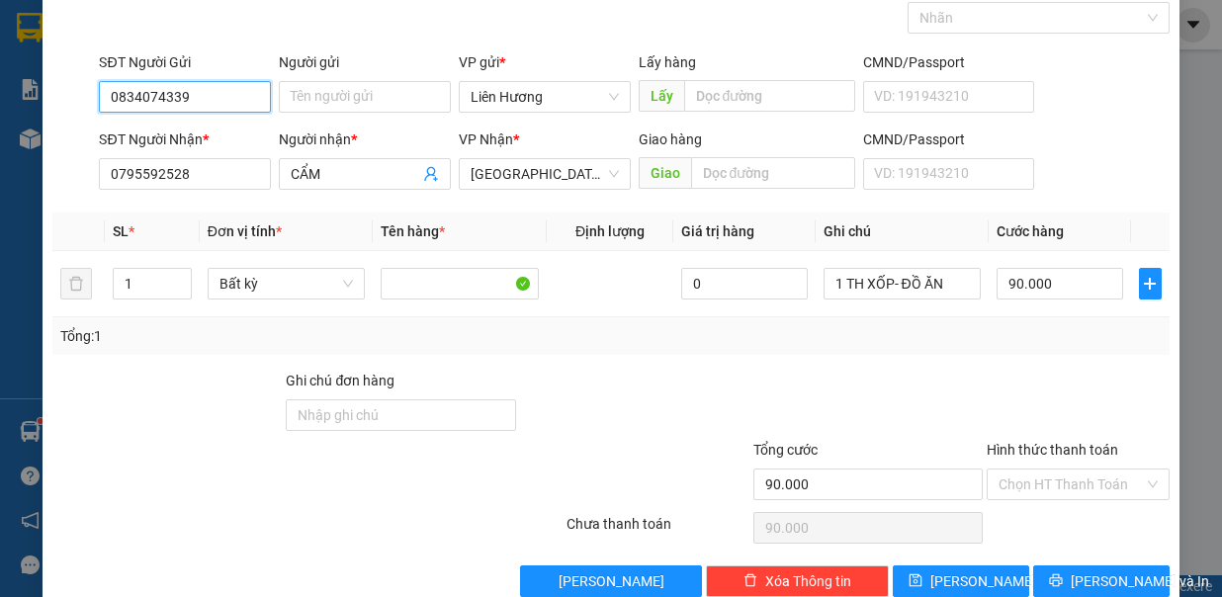
scroll to position [131, 0]
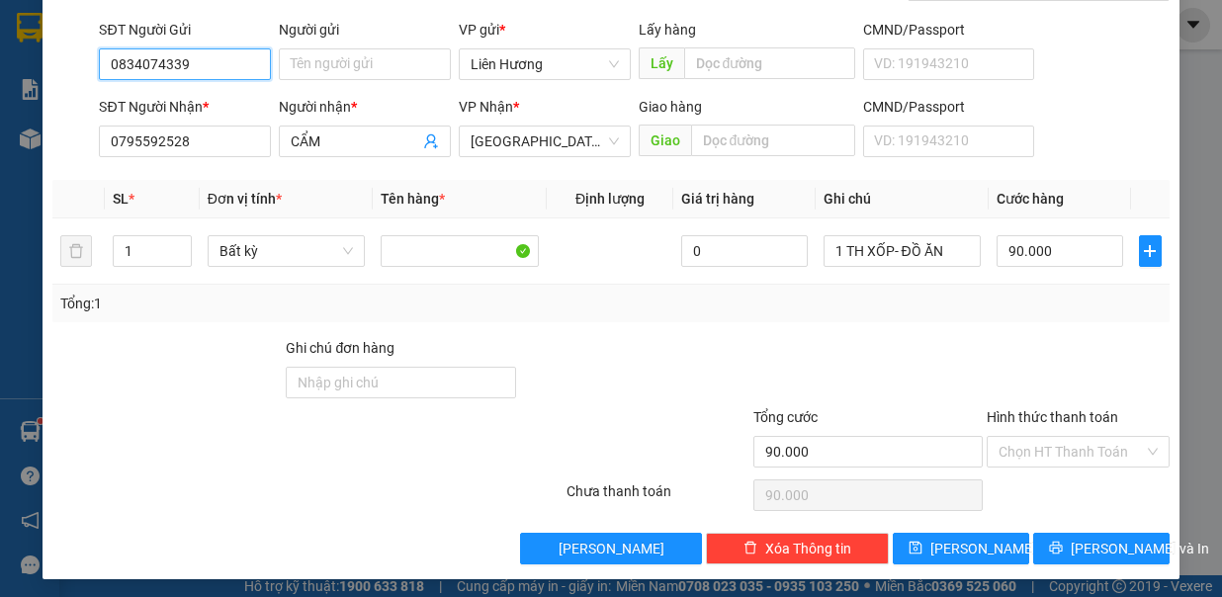
type input "0834074339"
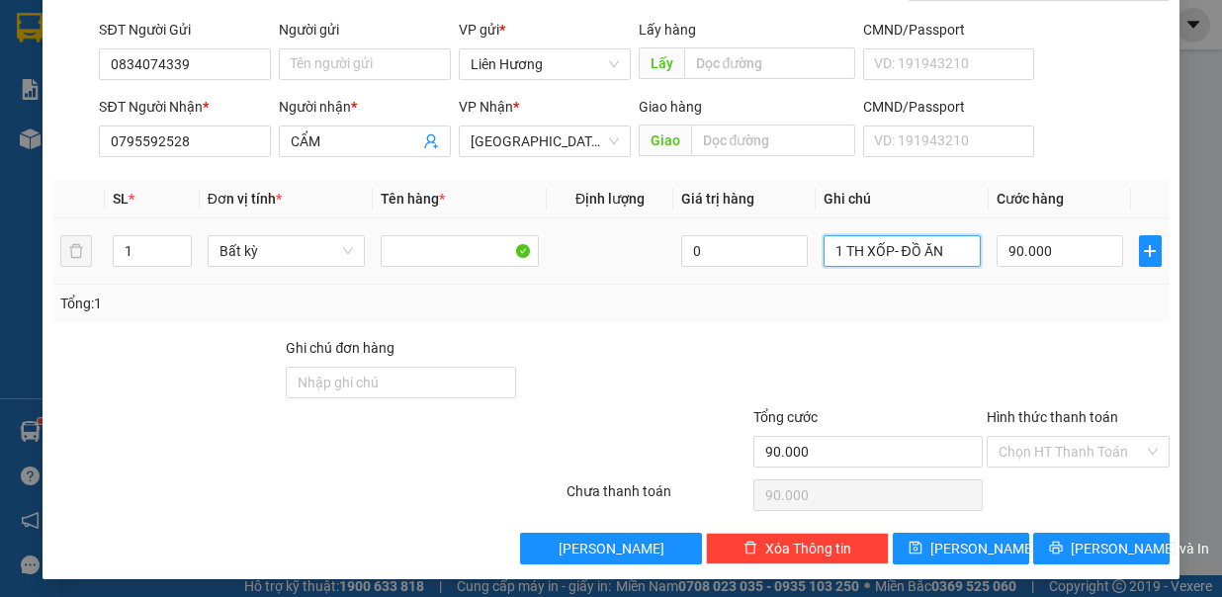
click at [942, 250] on input "1 TH XỐP- ĐỒ ĂN" at bounding box center [902, 251] width 158 height 32
type input "1 TH XỐP- CÁ"
click at [1021, 447] on input "Hình thức thanh toán" at bounding box center [1070, 452] width 145 height 30
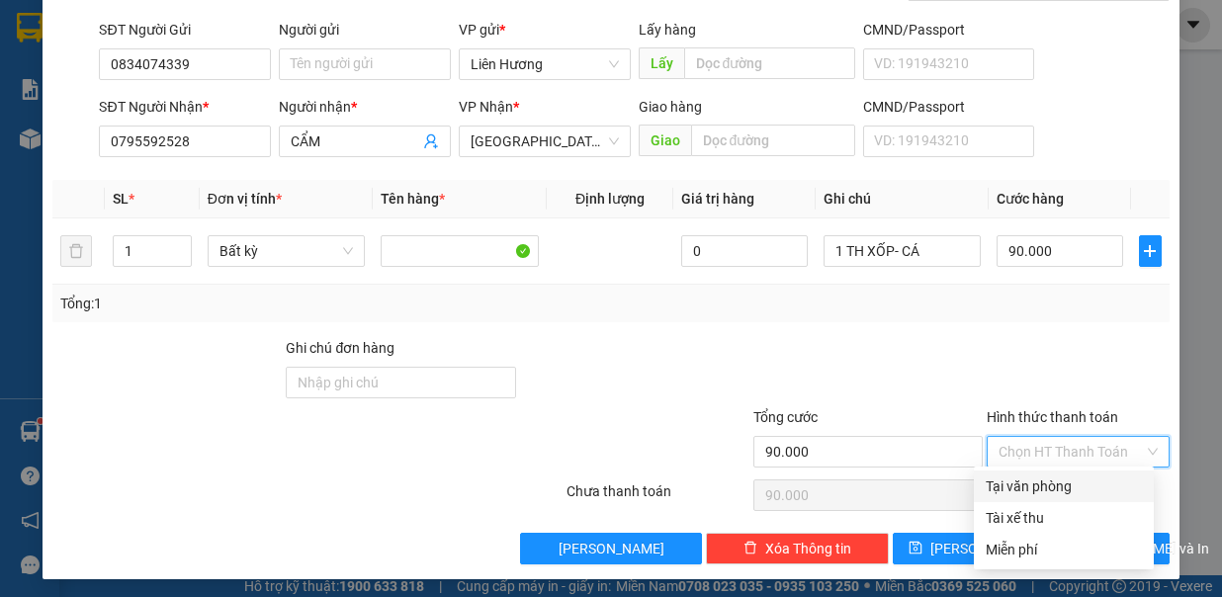
click at [1032, 482] on div "Tại văn phòng" at bounding box center [1064, 486] width 156 height 22
type input "0"
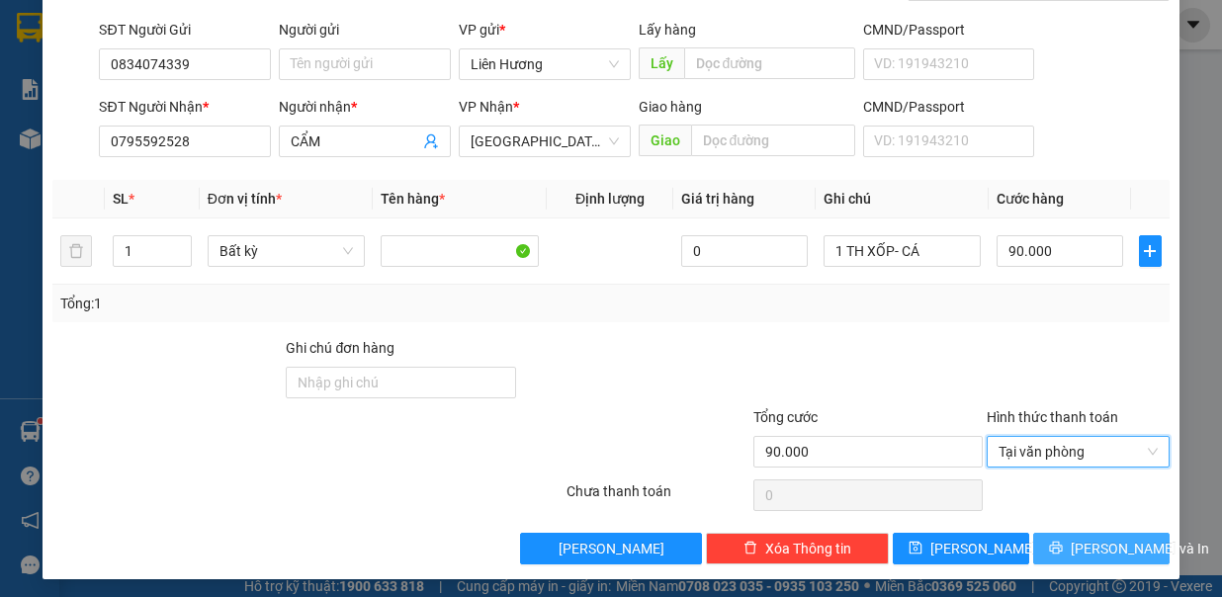
click at [1067, 548] on button "[PERSON_NAME] và In" at bounding box center [1101, 549] width 136 height 32
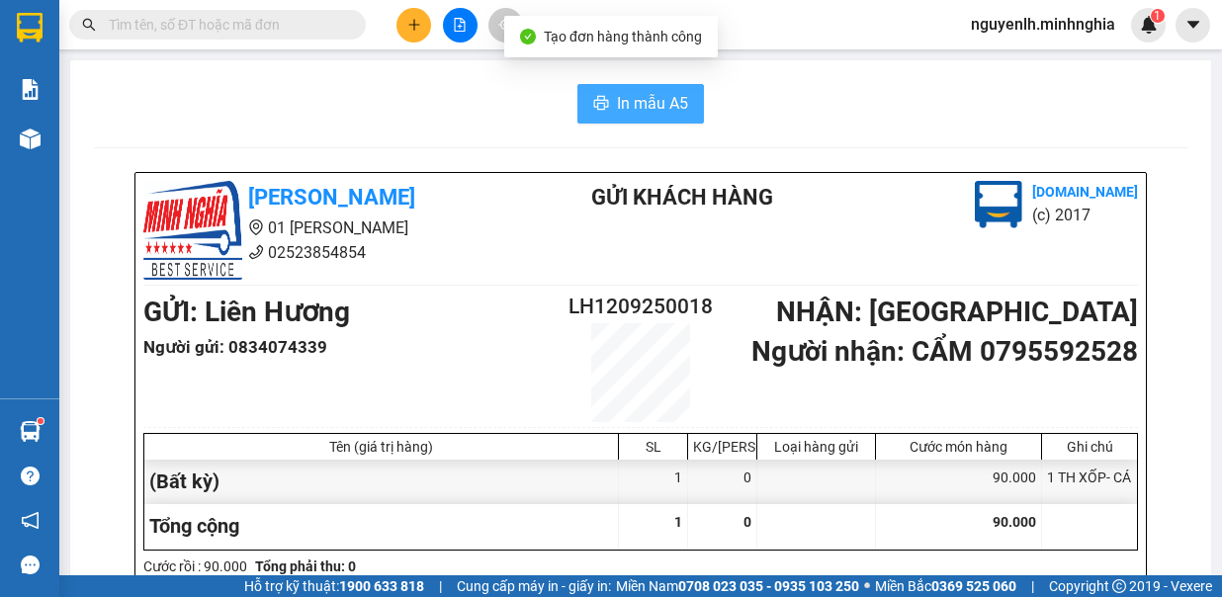
click at [622, 99] on span "In mẫu A5" at bounding box center [652, 103] width 71 height 25
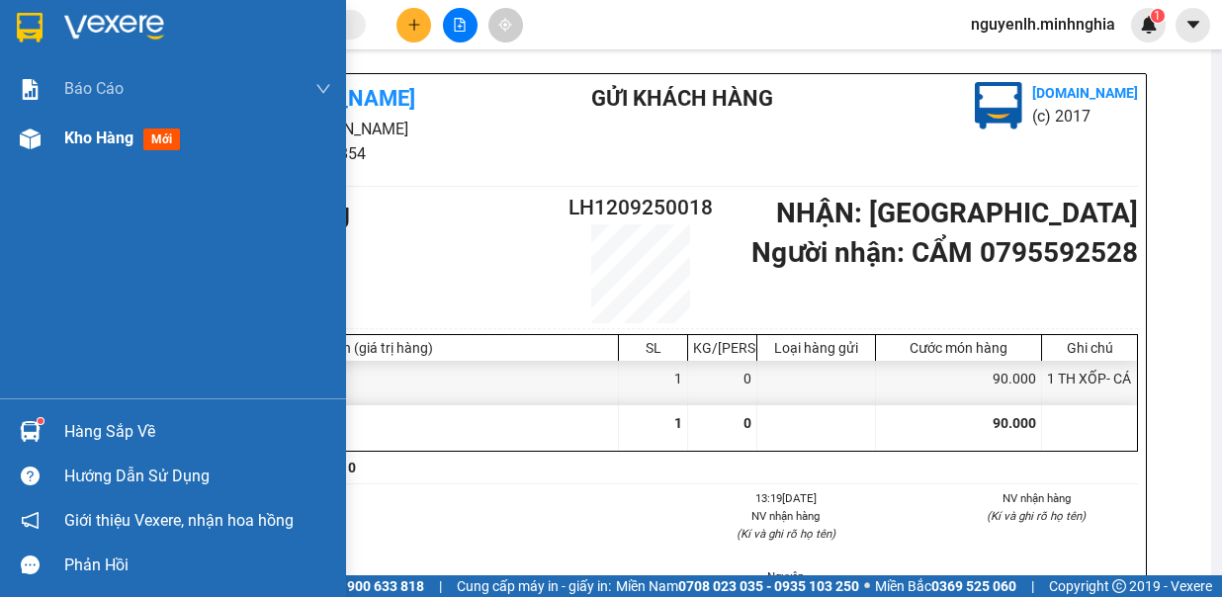
click at [23, 142] on img at bounding box center [30, 139] width 21 height 21
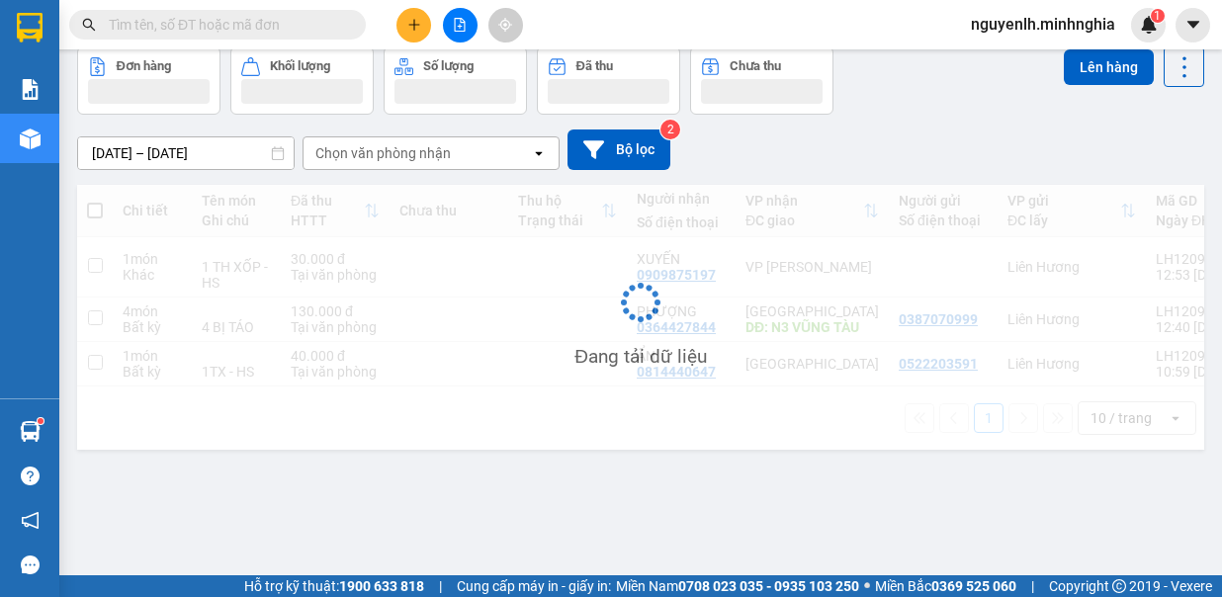
scroll to position [91, 0]
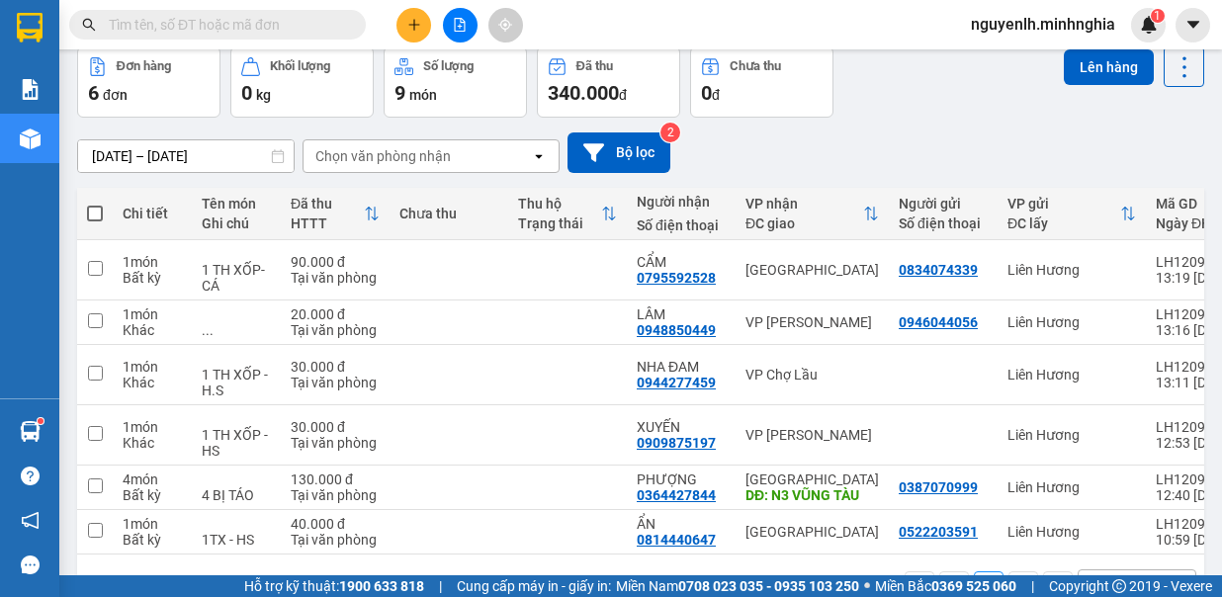
click at [92, 208] on span at bounding box center [95, 214] width 16 height 16
click at [95, 204] on input "checkbox" at bounding box center [95, 204] width 0 height 0
checkbox input "true"
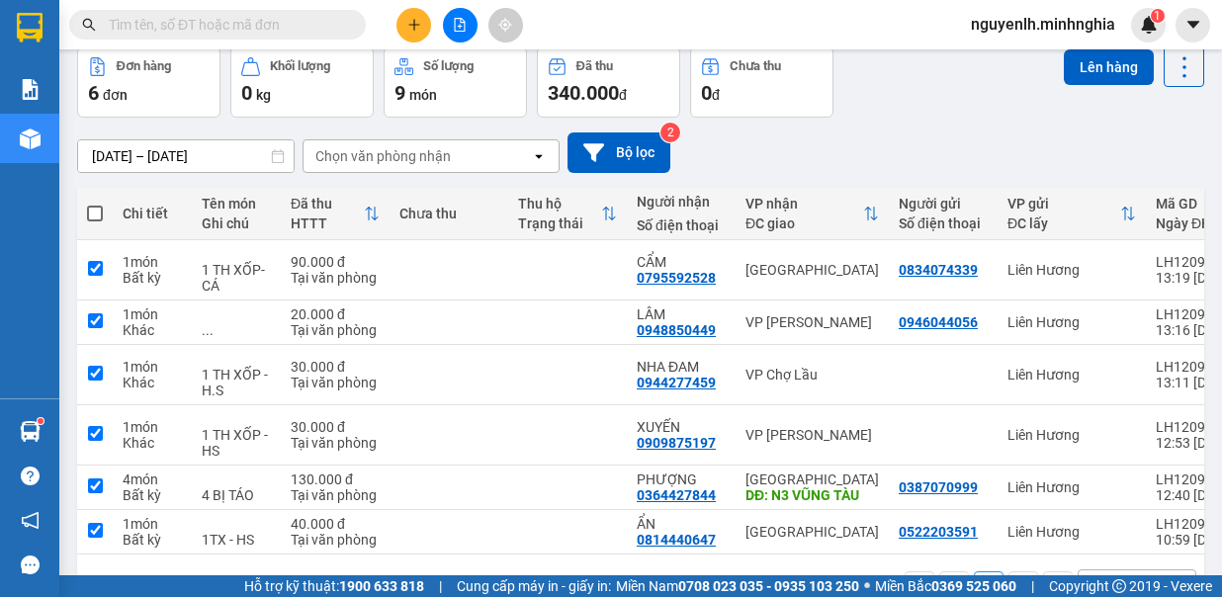
checkbox input "true"
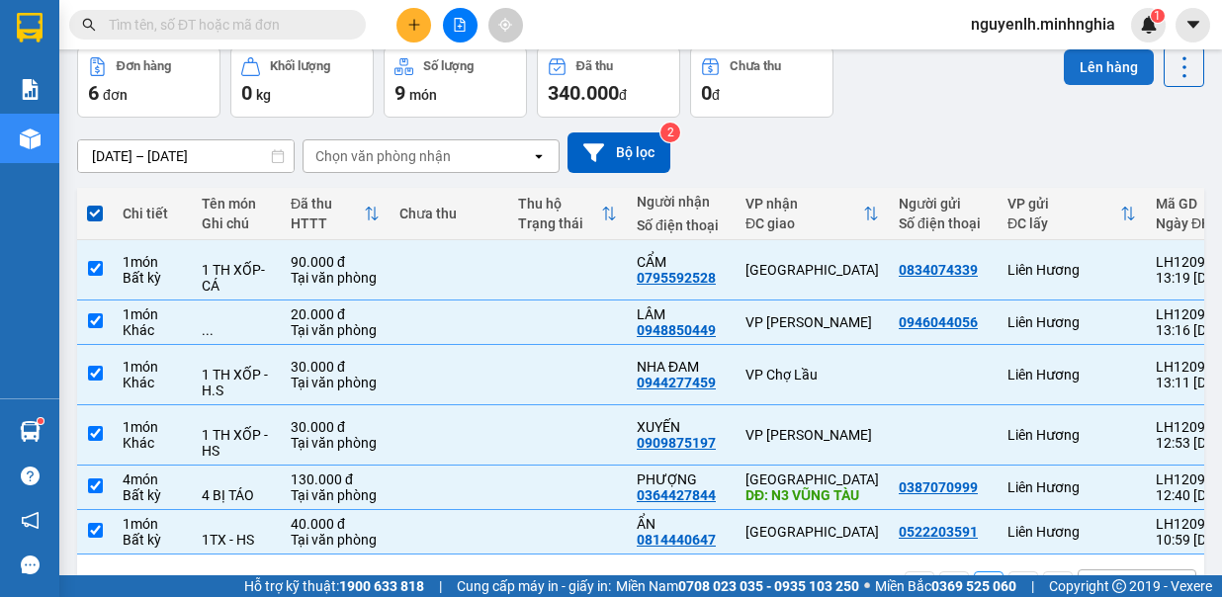
click at [1103, 60] on button "Lên hàng" at bounding box center [1109, 67] width 90 height 36
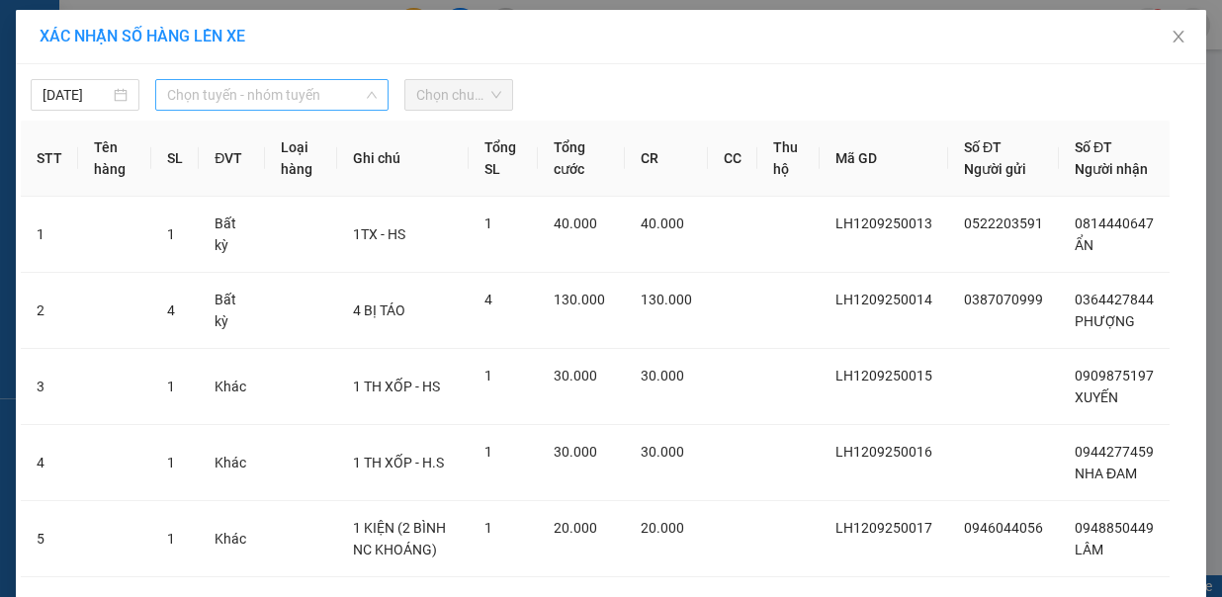
click at [190, 94] on span "Chọn tuyến - nhóm tuyến" at bounding box center [272, 95] width 210 height 30
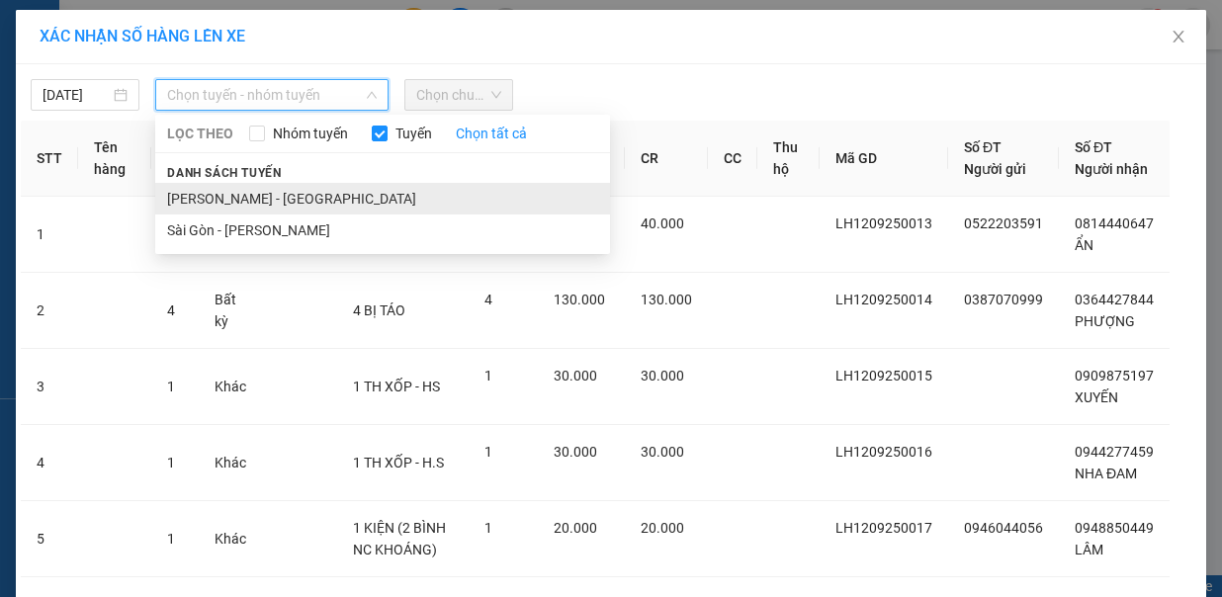
click at [235, 183] on li "[PERSON_NAME] - [GEOGRAPHIC_DATA]" at bounding box center [382, 199] width 455 height 32
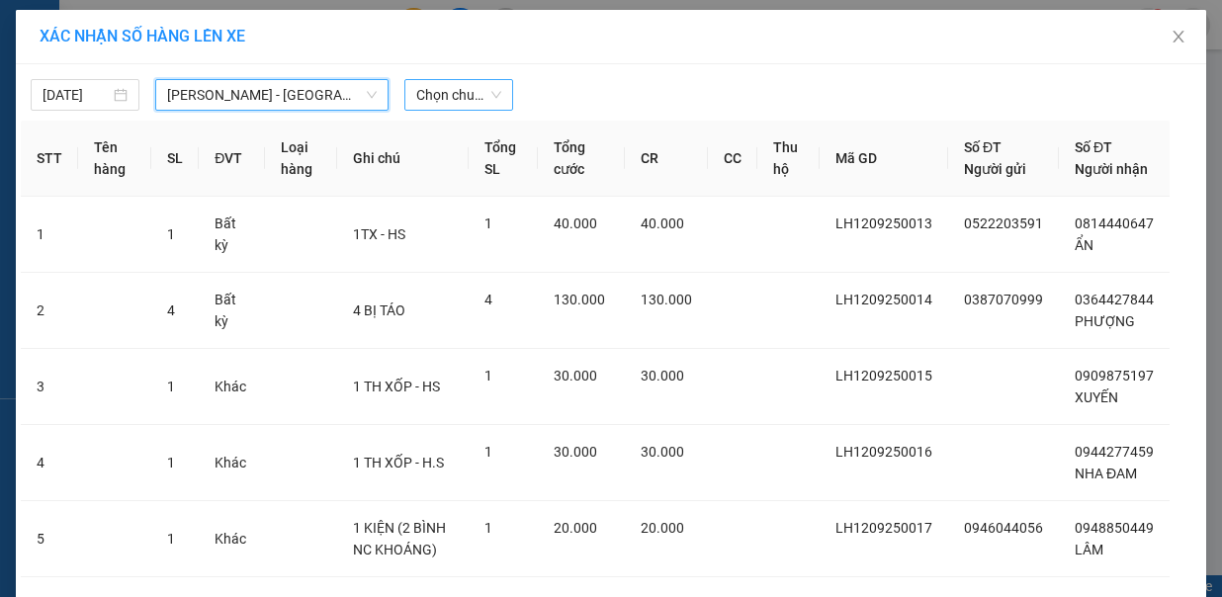
drag, startPoint x: 493, startPoint y: 83, endPoint x: 482, endPoint y: 101, distance: 20.9
click at [492, 83] on div "Chọn chuyến" at bounding box center [458, 95] width 109 height 32
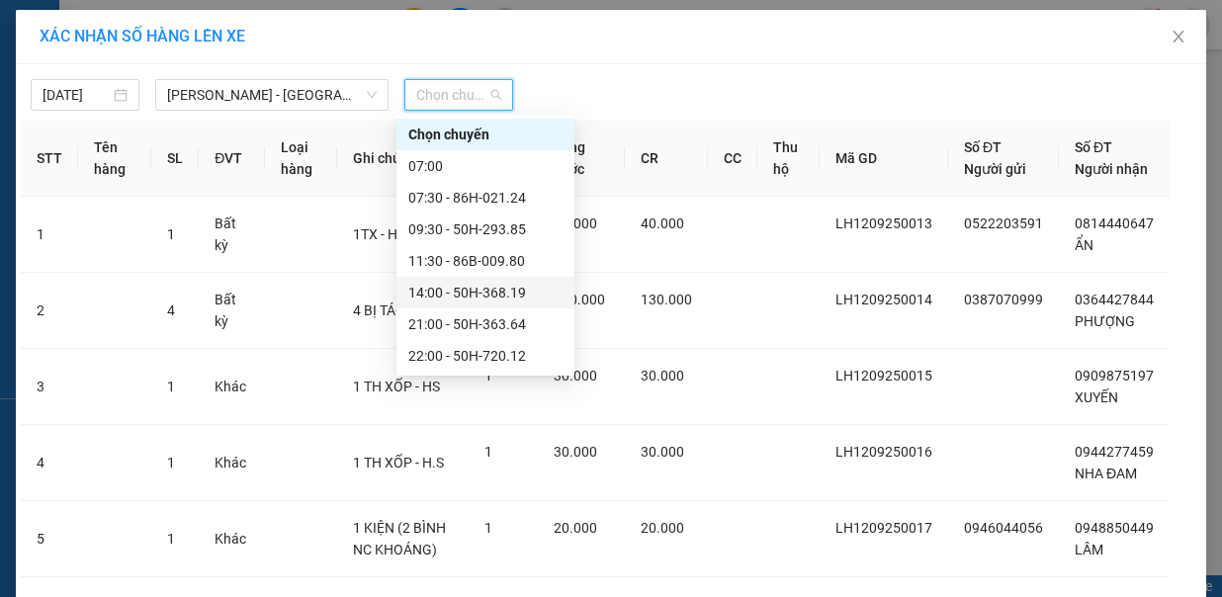
click at [459, 288] on div "14:00 - 50H-368.19" at bounding box center [485, 293] width 154 height 22
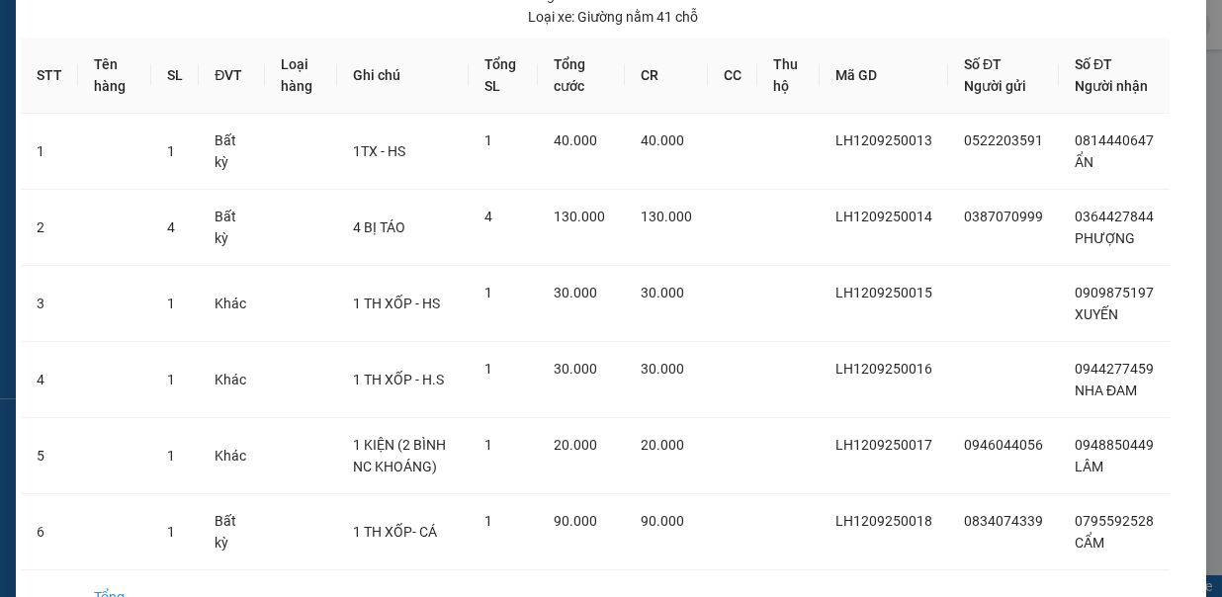
scroll to position [225, 0]
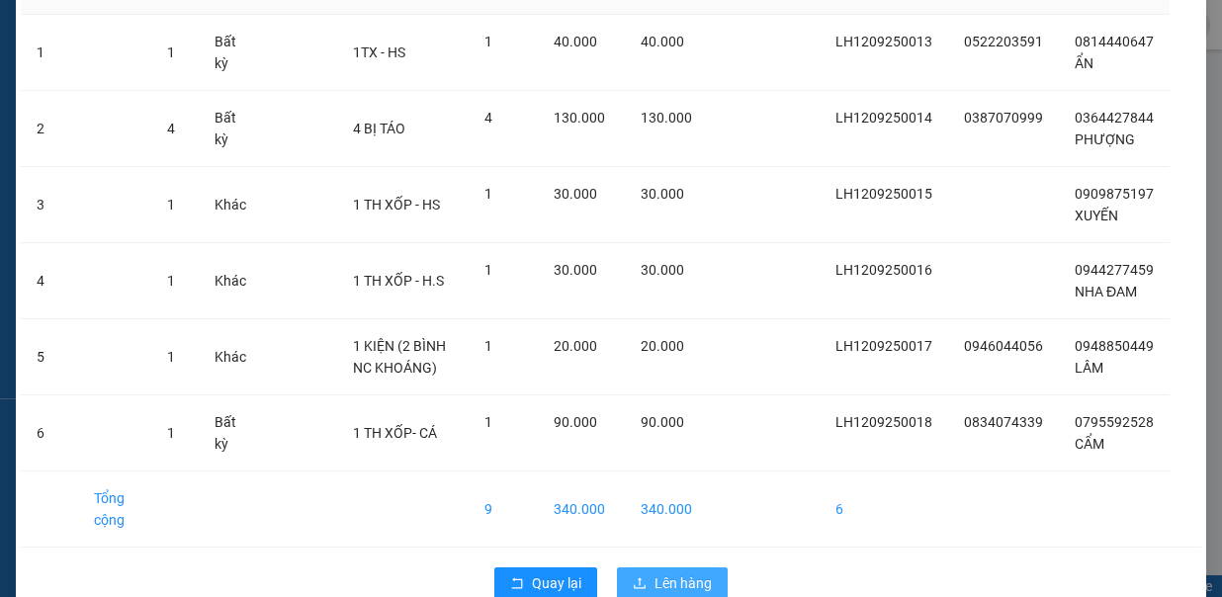
click at [660, 572] on span "Lên hàng" at bounding box center [682, 583] width 57 height 22
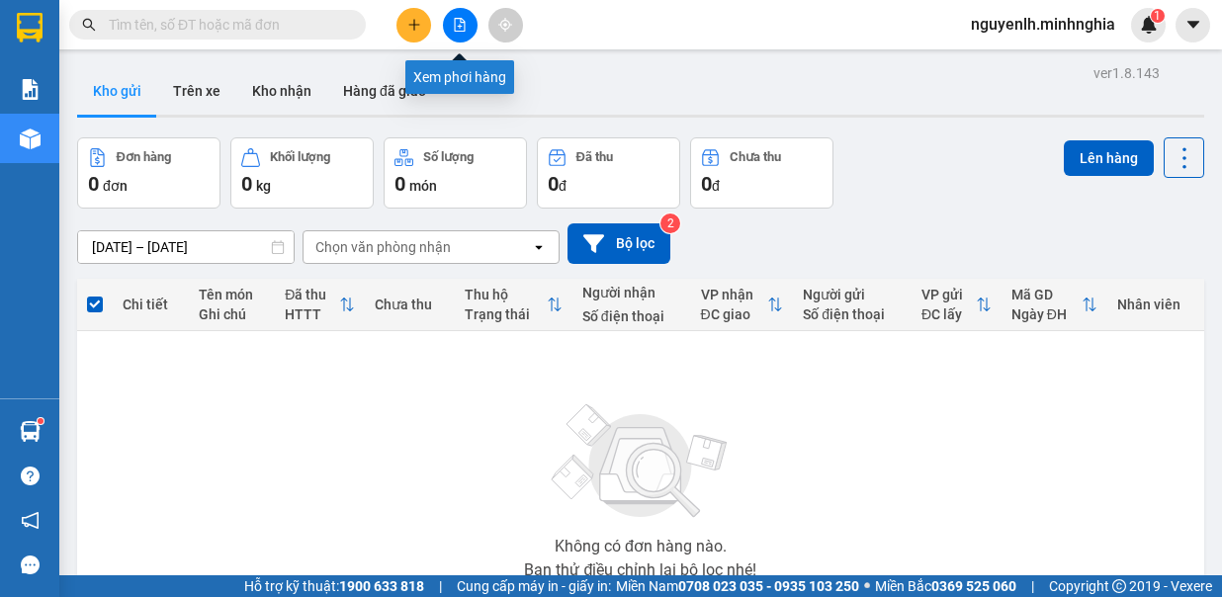
click at [455, 18] on icon "file-add" at bounding box center [460, 25] width 11 height 14
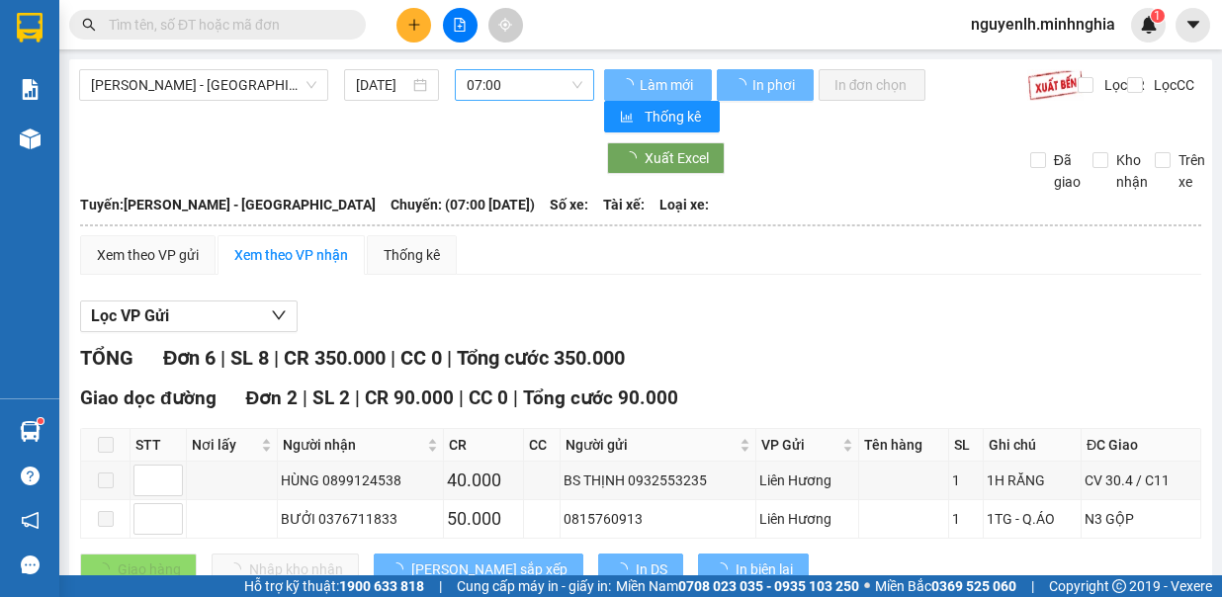
click at [536, 83] on span "07:00" at bounding box center [525, 85] width 116 height 30
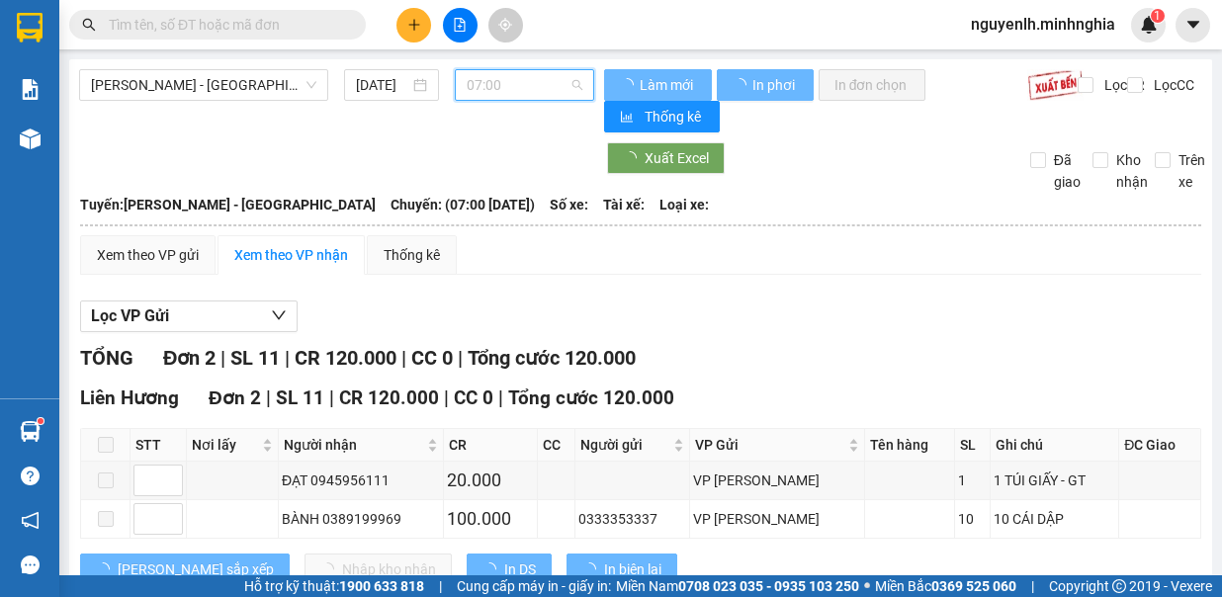
click at [522, 94] on span "07:00" at bounding box center [525, 85] width 116 height 30
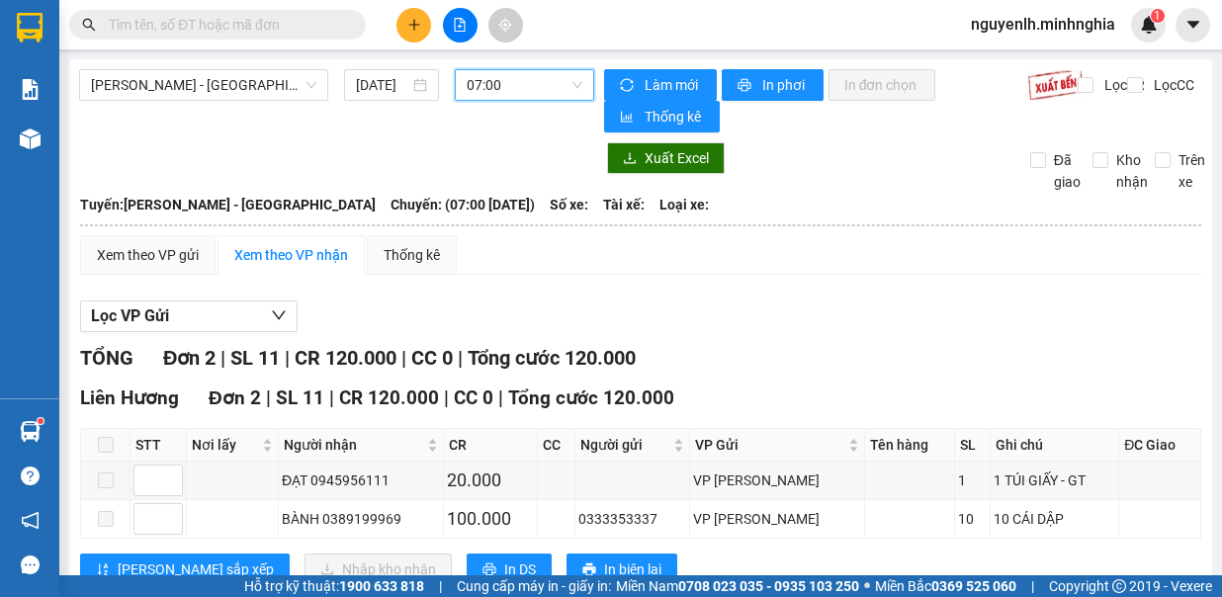
click at [508, 96] on span "07:00" at bounding box center [525, 85] width 116 height 30
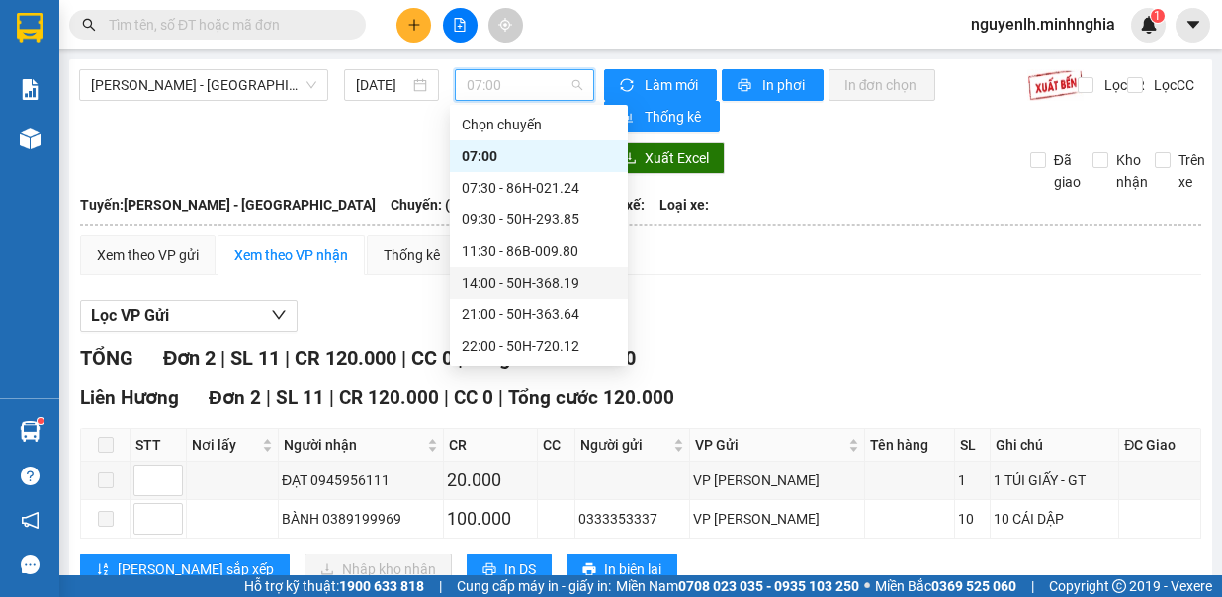
click at [558, 287] on div "14:00 - 50H-368.19" at bounding box center [539, 283] width 154 height 22
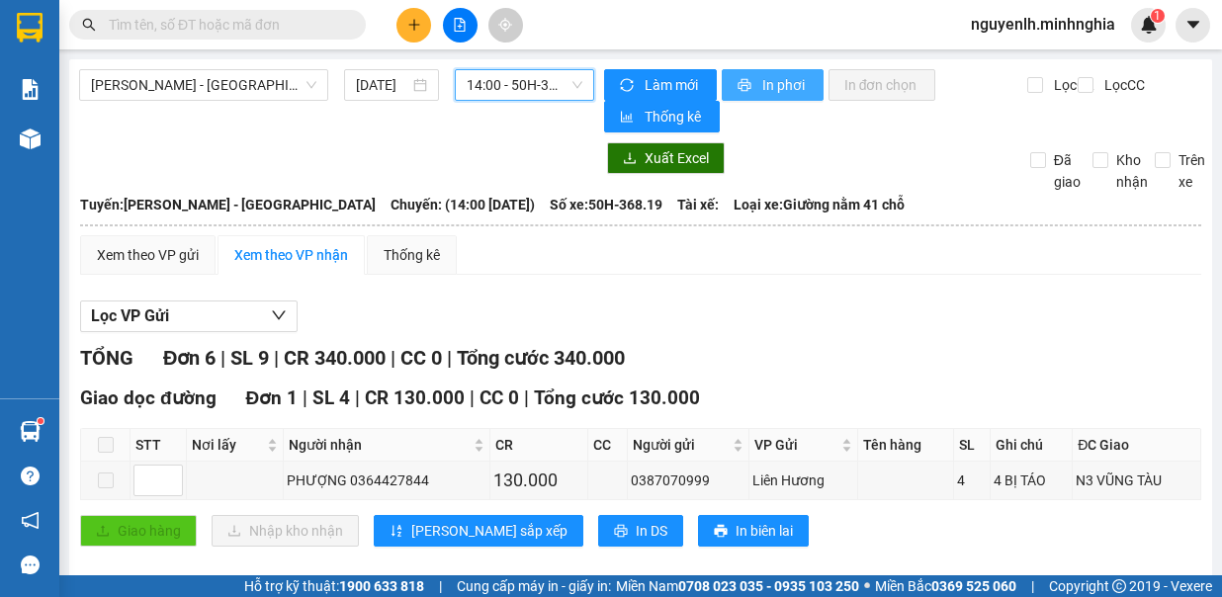
click at [788, 84] on span "In phơi" at bounding box center [784, 85] width 45 height 22
